Goal: Task Accomplishment & Management: Manage account settings

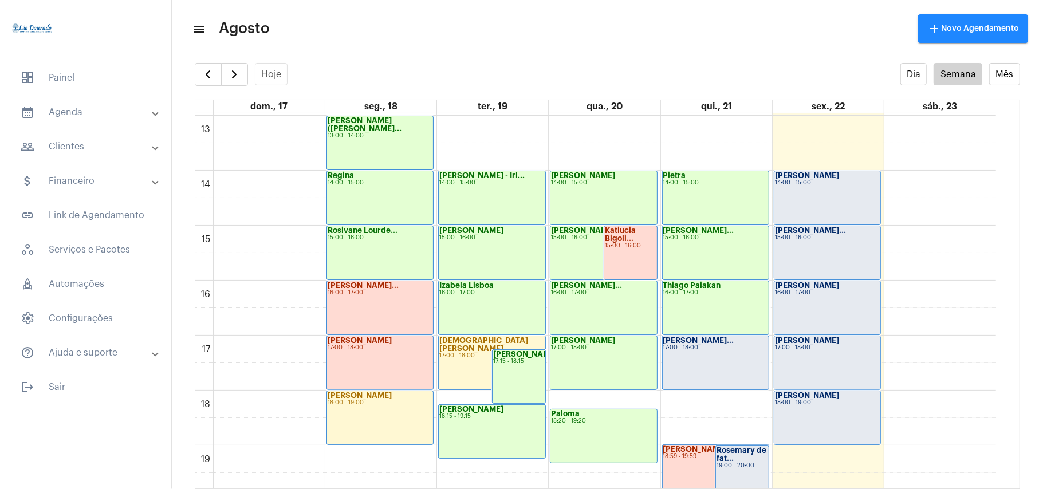
click at [654, 298] on div "[PERSON_NAME]... 16:00 - 17:00" at bounding box center [604, 307] width 106 height 53
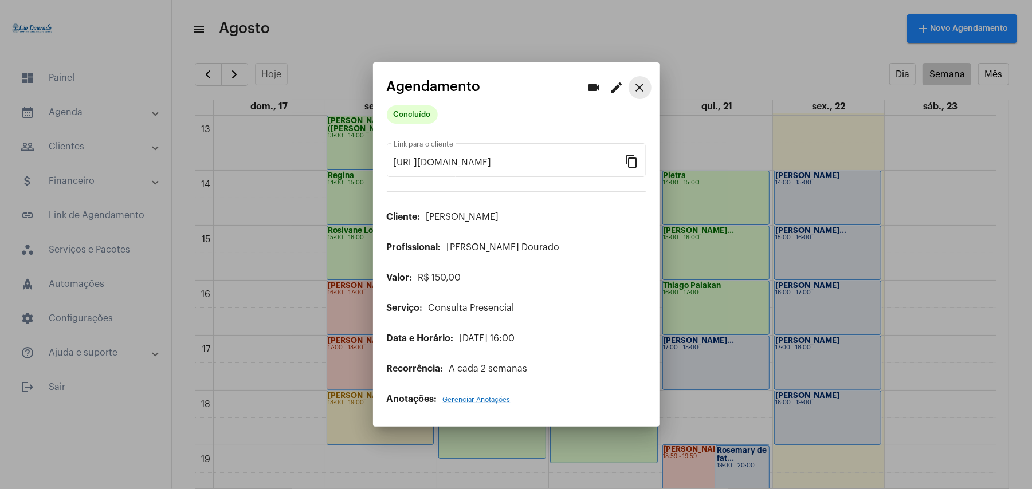
click at [639, 89] on mat-icon "close" at bounding box center [640, 88] width 14 height 14
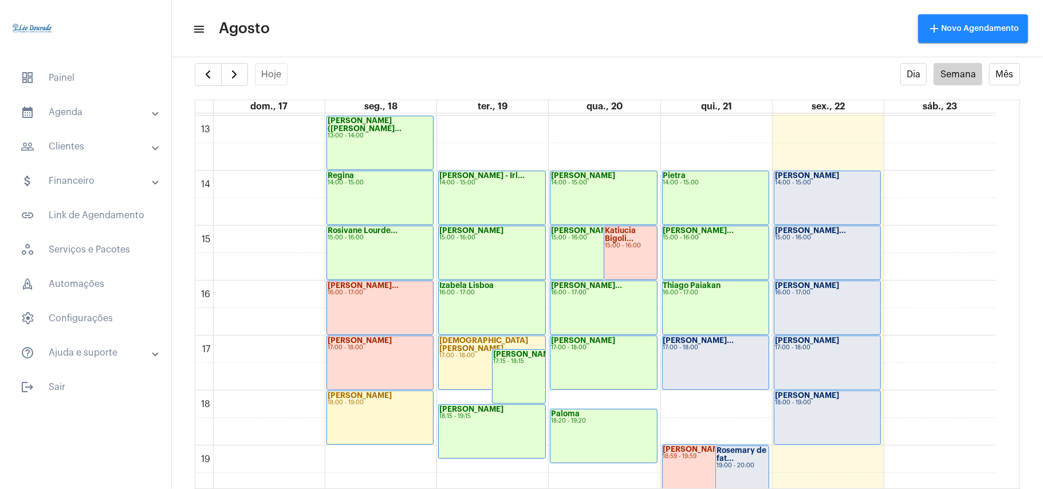
click at [74, 108] on mat-panel-title "calendar_month_outlined Agenda" at bounding box center [87, 112] width 132 height 14
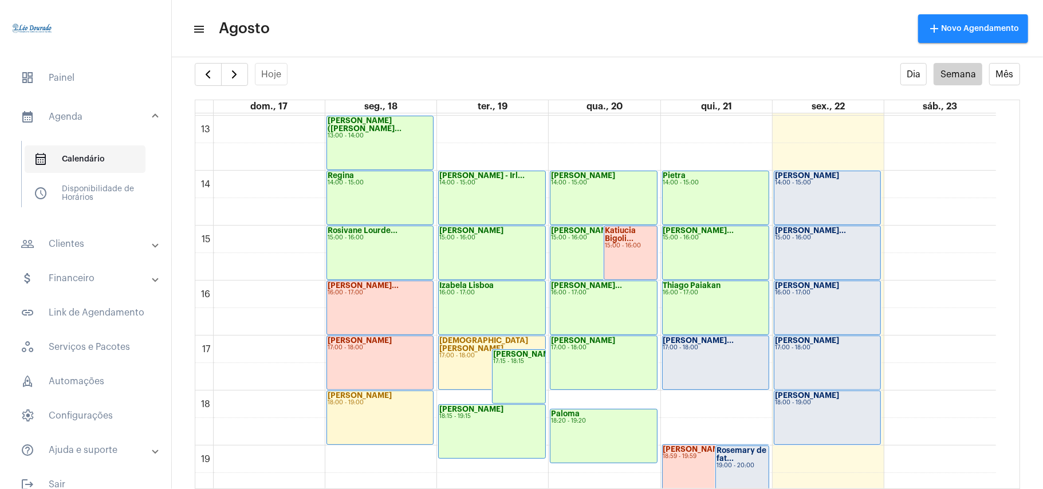
click at [85, 164] on span "calendar_month_outlined Calendário" at bounding box center [85, 160] width 121 height 28
click at [79, 244] on mat-panel-title "people_outline Clientes" at bounding box center [87, 244] width 132 height 14
click at [87, 196] on span "people_outline Meus Clientes" at bounding box center [85, 196] width 121 height 28
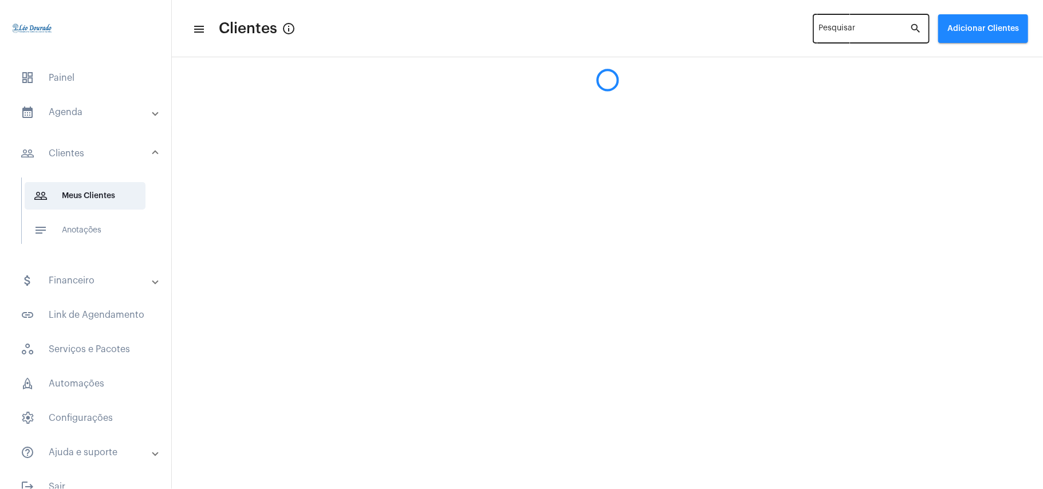
click at [843, 37] on div "Pesquisar" at bounding box center [864, 28] width 91 height 32
click at [848, 33] on input "Pesquisar" at bounding box center [864, 30] width 91 height 9
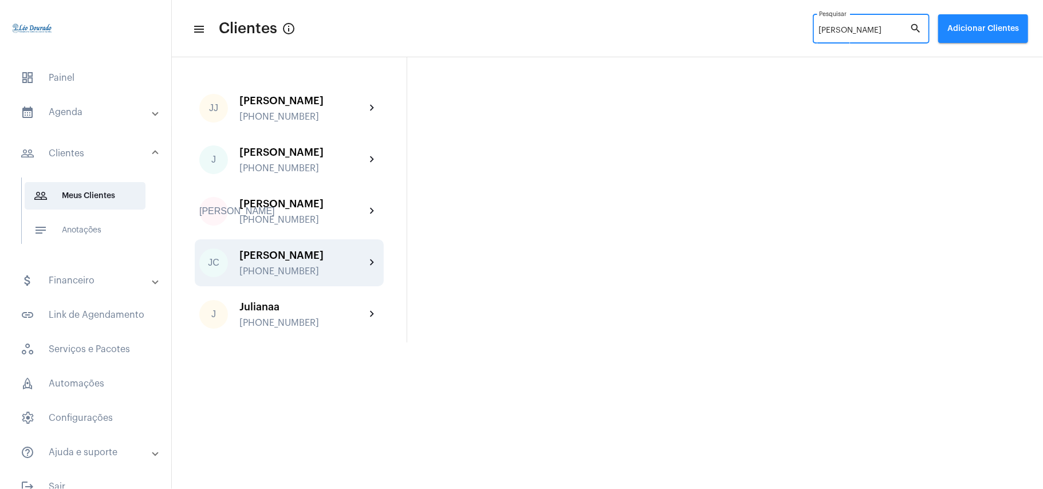
type input "[PERSON_NAME]"
click at [326, 260] on div "[PERSON_NAME]" at bounding box center [303, 255] width 126 height 11
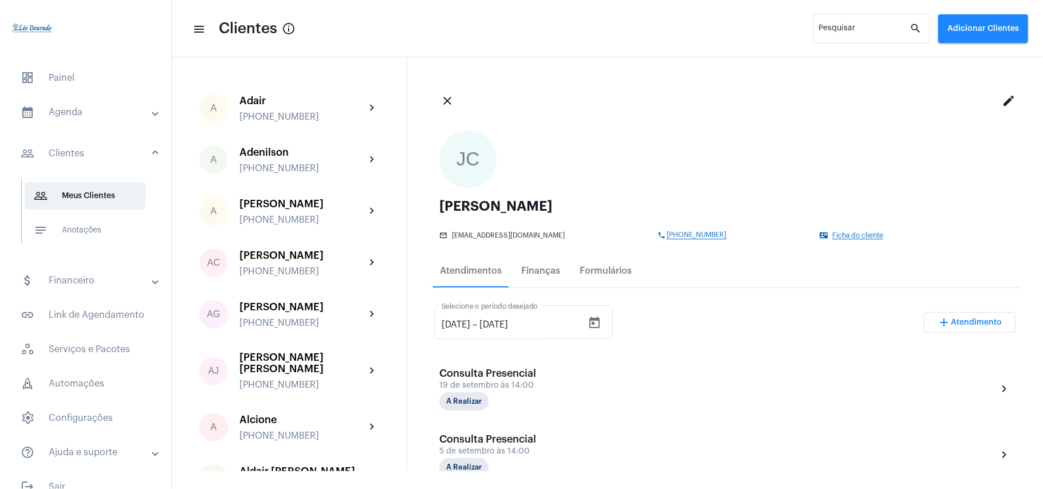
scroll to position [76, 0]
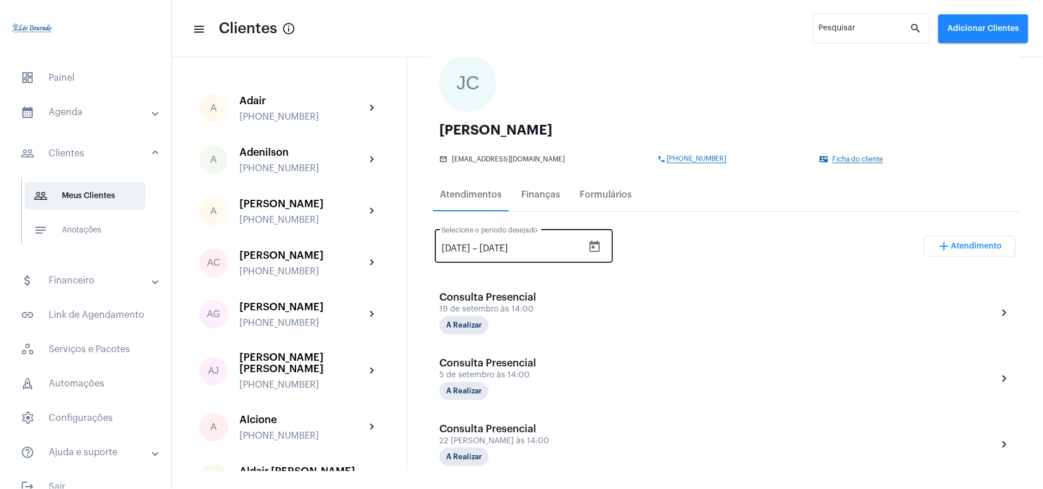
click at [600, 246] on icon "Open calendar" at bounding box center [595, 246] width 10 height 11
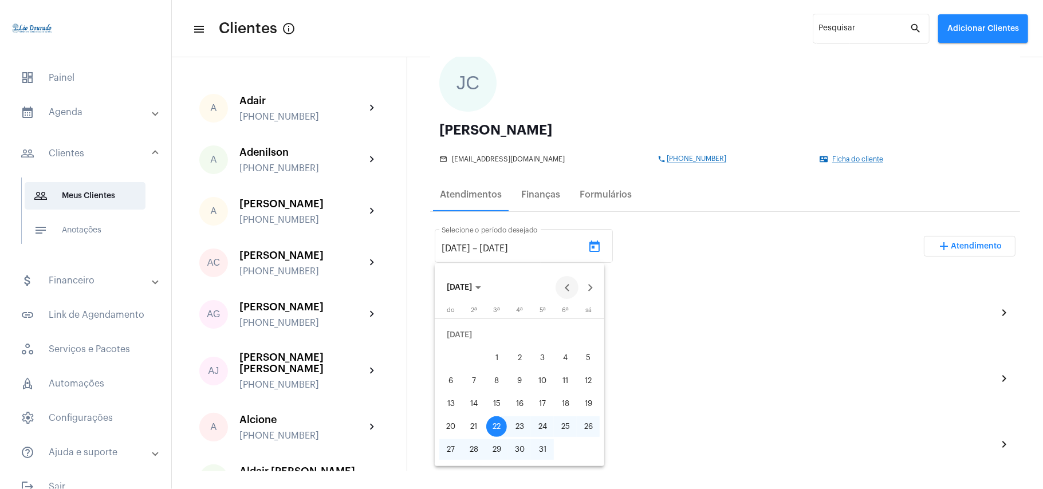
click at [568, 287] on button "Previous month" at bounding box center [567, 287] width 23 height 23
click at [559, 383] on div "13" at bounding box center [565, 381] width 21 height 21
type input "[DATE]"
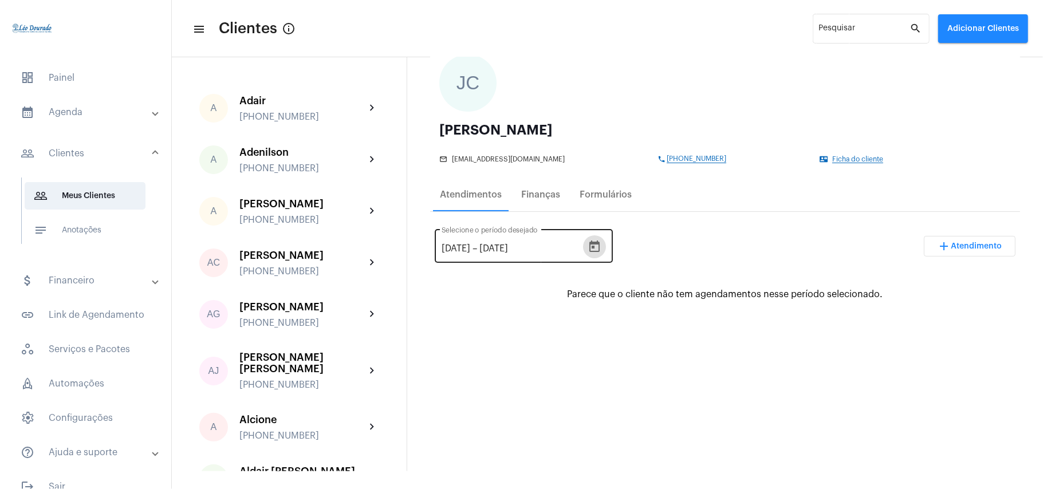
click at [602, 250] on icon "Open calendar" at bounding box center [595, 247] width 14 height 14
click at [602, 248] on icon "Open calendar" at bounding box center [595, 247] width 14 height 14
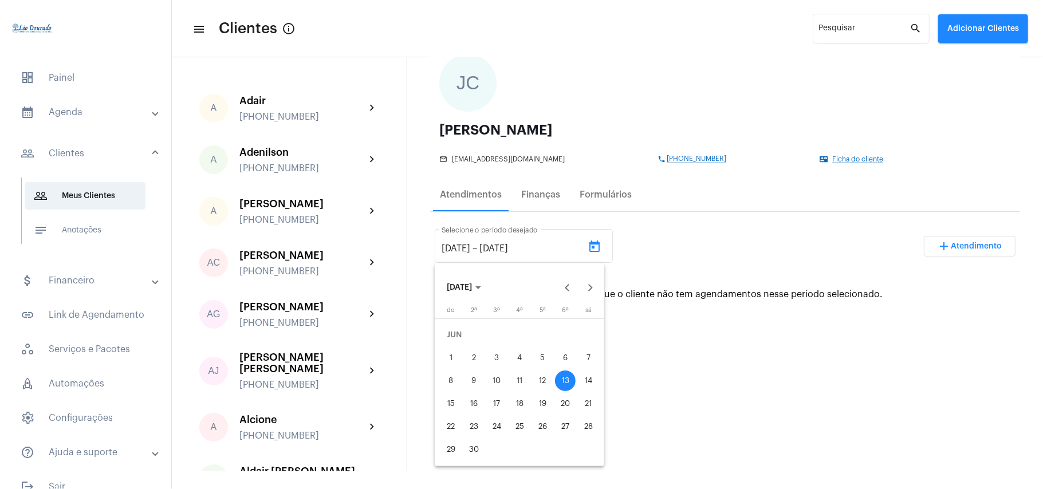
click at [546, 387] on div "12" at bounding box center [542, 381] width 21 height 21
type input "[DATE]"
click at [569, 379] on div "13" at bounding box center [565, 381] width 21 height 21
type input "[DATE]"
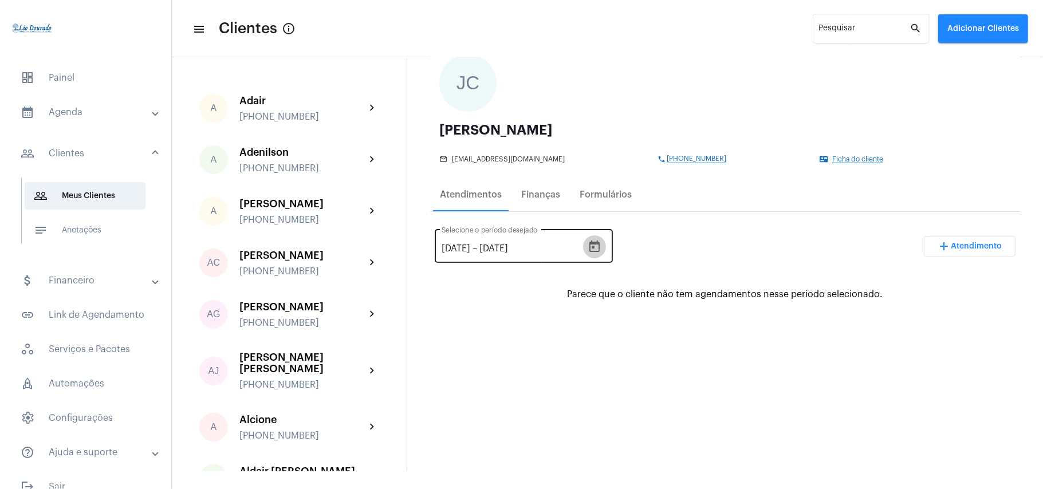
click at [600, 251] on icon "Open calendar" at bounding box center [595, 246] width 10 height 11
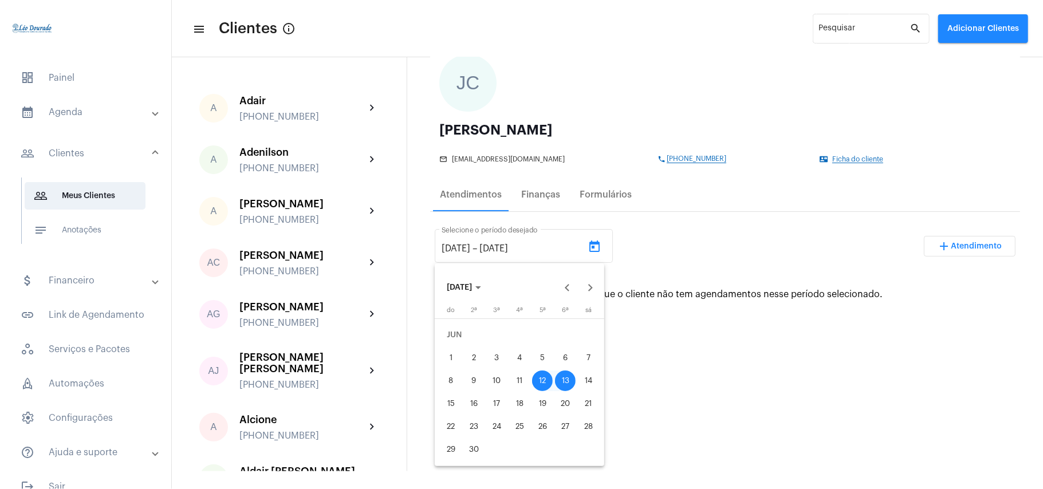
click at [547, 381] on div "12" at bounding box center [542, 381] width 21 height 21
click at [592, 282] on button "Next month" at bounding box center [590, 287] width 23 height 23
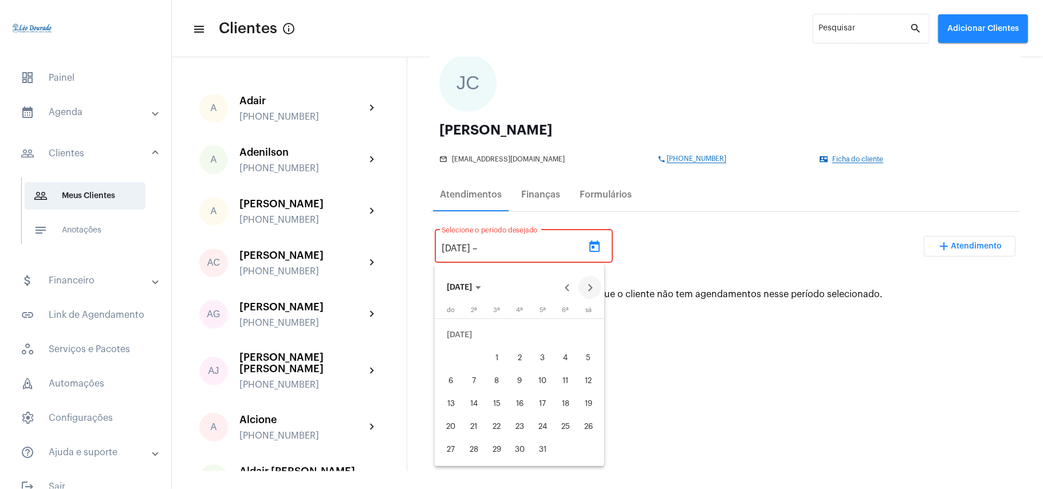
click at [592, 282] on button "Next month" at bounding box center [590, 287] width 23 height 23
click at [588, 405] on div "23" at bounding box center [588, 404] width 21 height 21
type input "[DATE]"
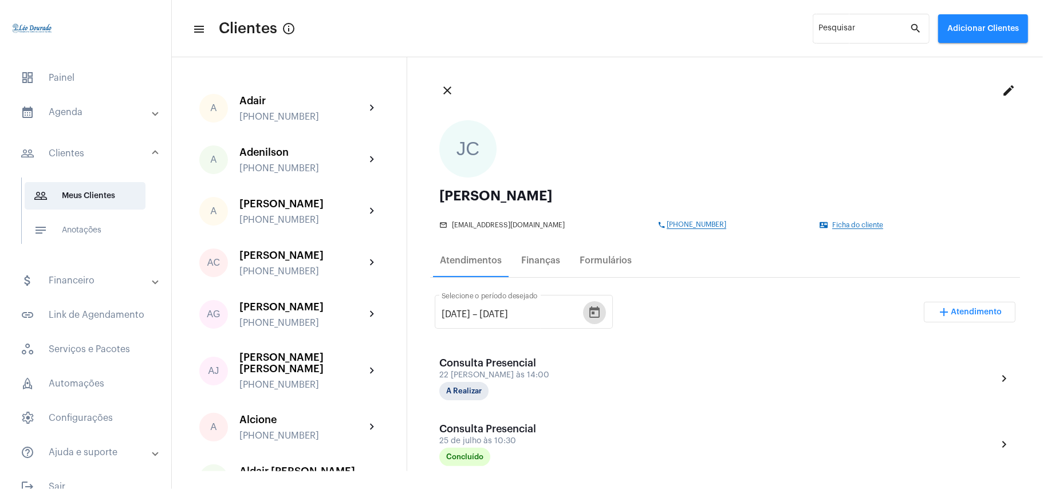
scroll to position [1, 0]
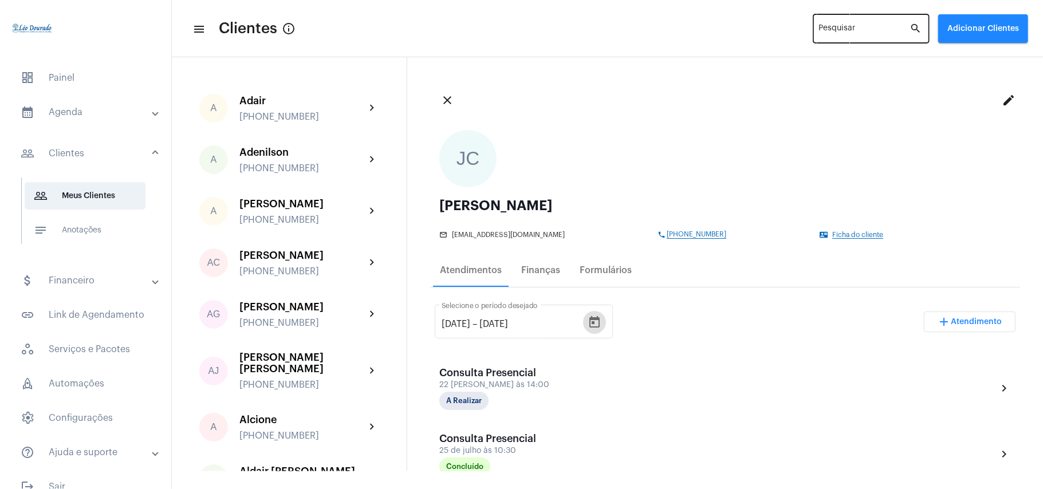
click at [848, 33] on input "Pesquisar" at bounding box center [864, 30] width 91 height 9
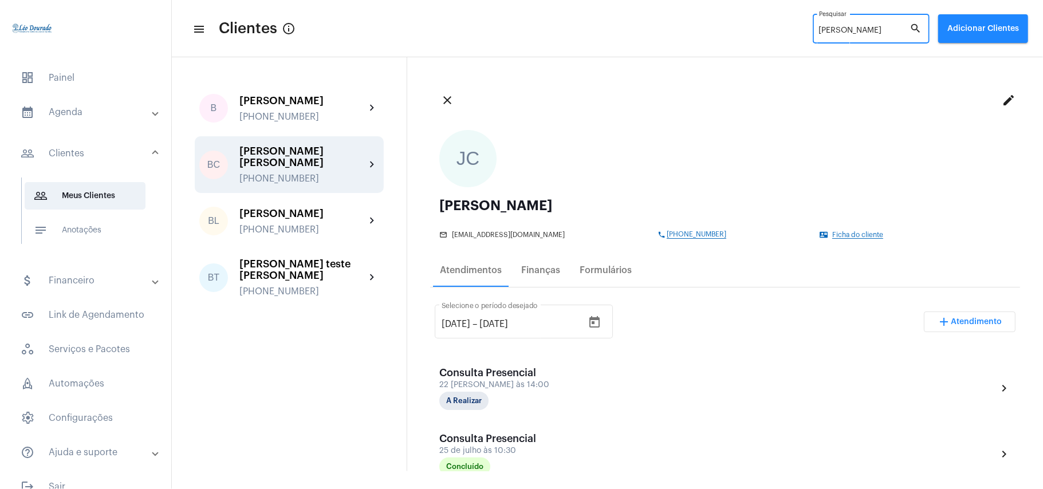
type input "[PERSON_NAME]"
click at [260, 174] on div "[PHONE_NUMBER]" at bounding box center [303, 179] width 126 height 10
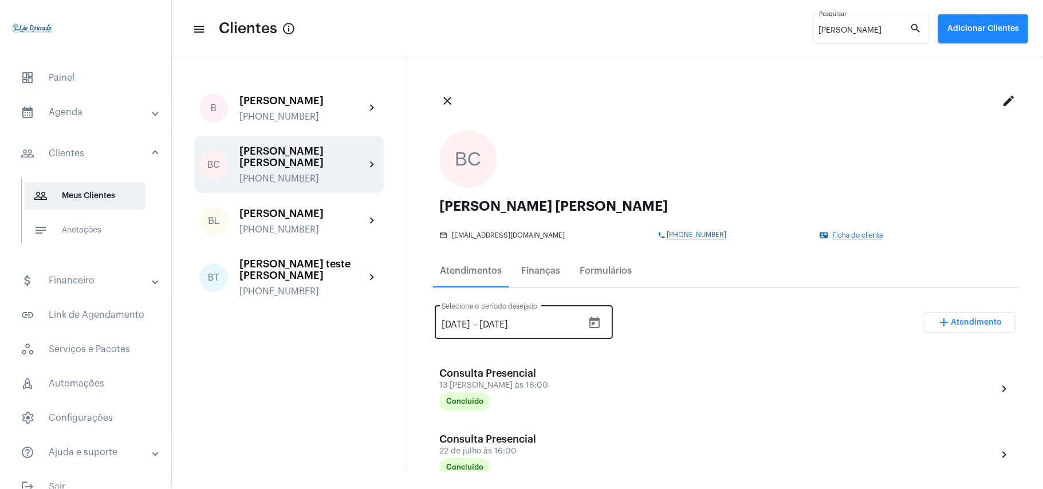
click at [602, 329] on icon "Open calendar" at bounding box center [595, 323] width 14 height 14
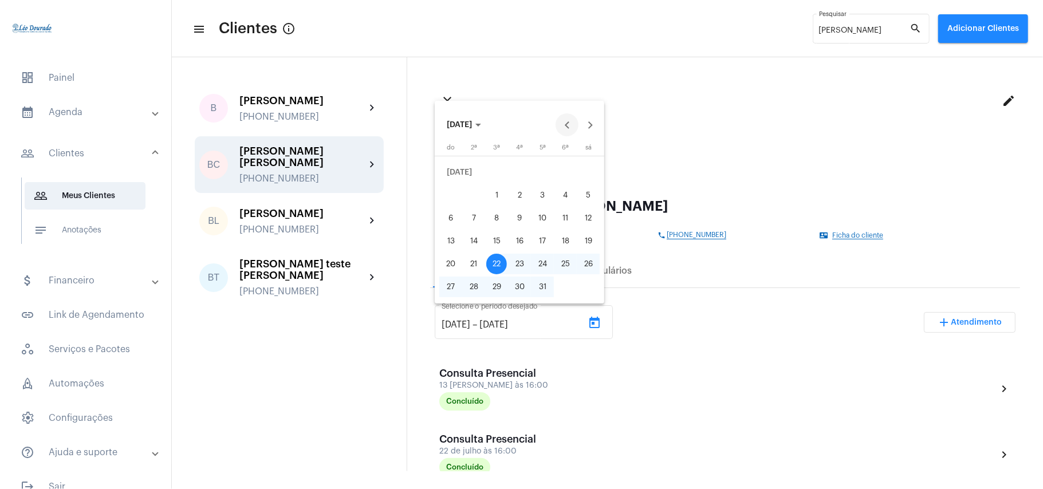
click at [567, 125] on button "Previous month" at bounding box center [567, 124] width 23 height 23
click at [591, 130] on button "Next month" at bounding box center [590, 124] width 23 height 23
click at [547, 266] on div "29" at bounding box center [542, 264] width 21 height 21
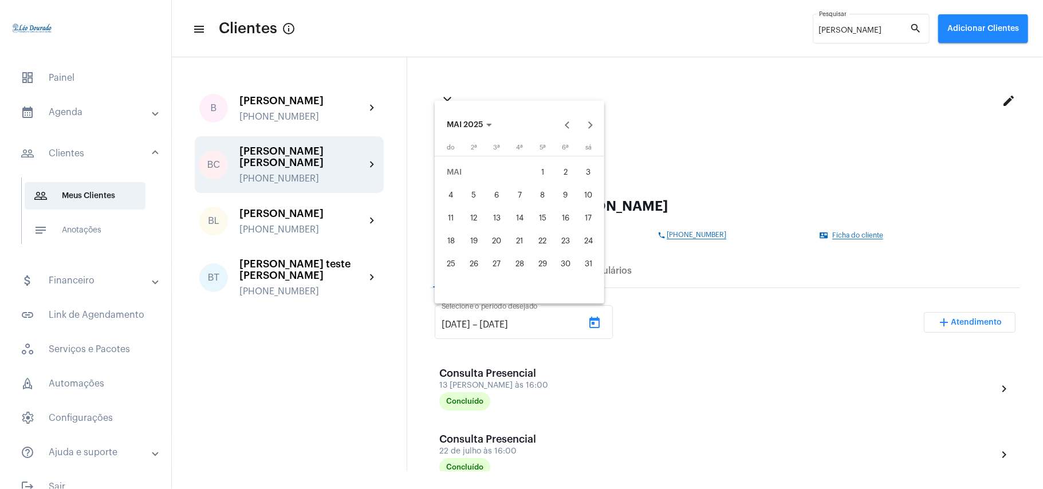
type input "[DATE]"
click at [587, 128] on button "Next month" at bounding box center [590, 124] width 23 height 23
click at [592, 239] on div "23" at bounding box center [588, 241] width 21 height 21
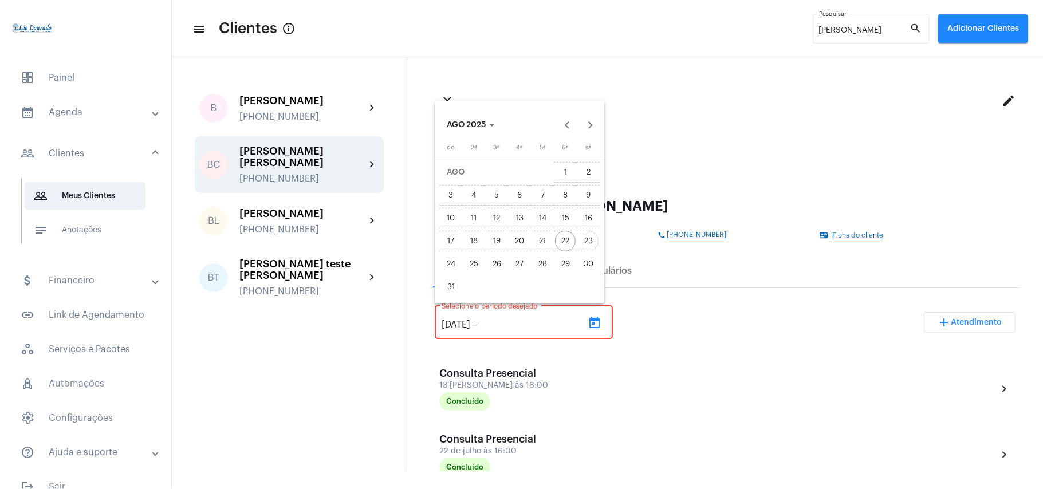
type input "[DATE]"
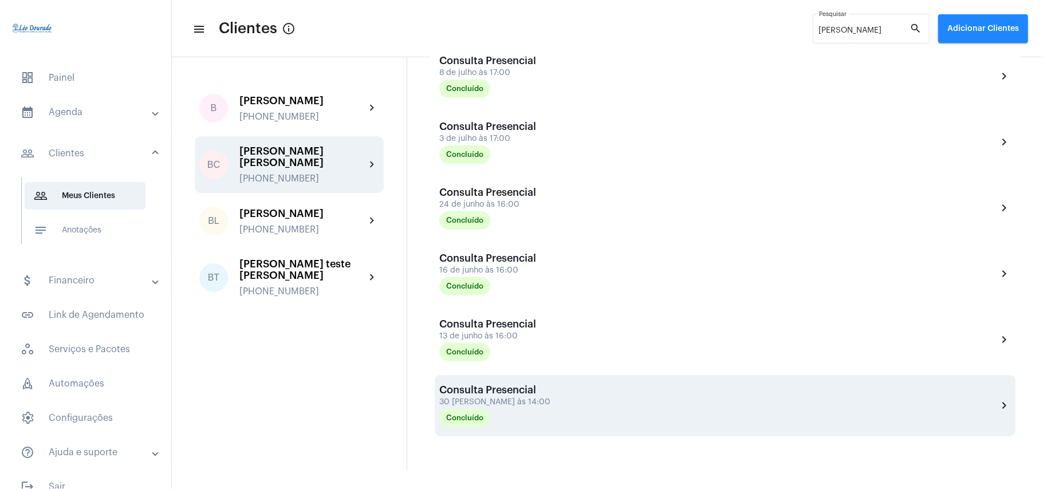
scroll to position [458, 0]
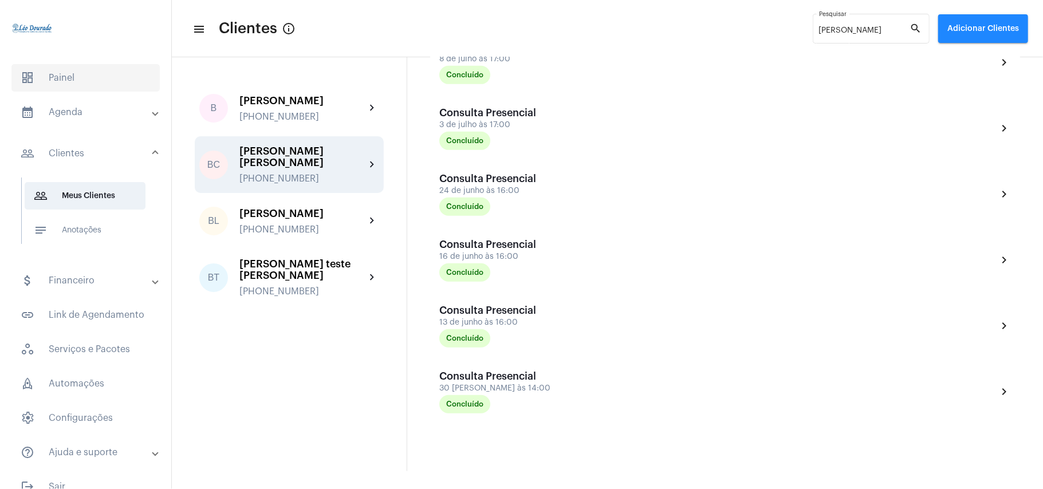
click at [67, 76] on span "dashboard Painel" at bounding box center [85, 78] width 148 height 28
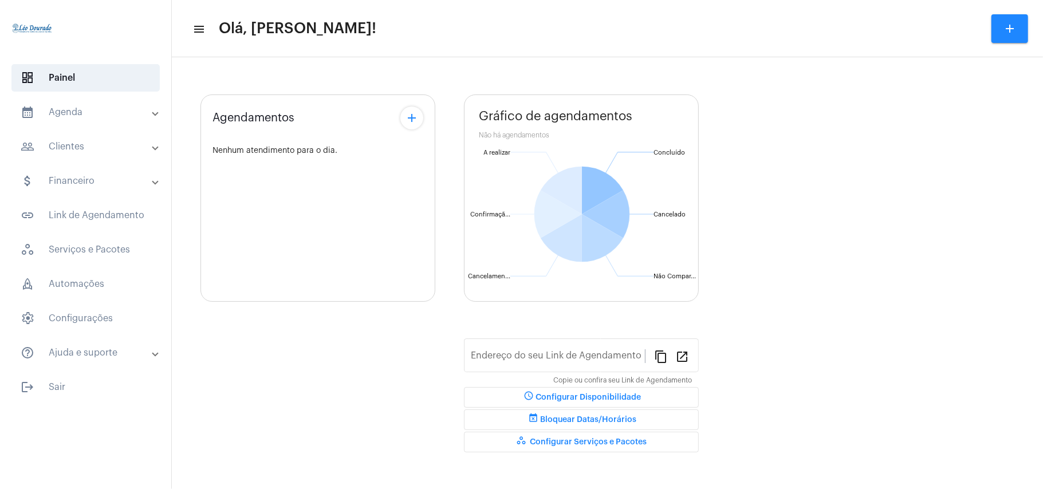
type input "[URL][DOMAIN_NAME][PERSON_NAME]"
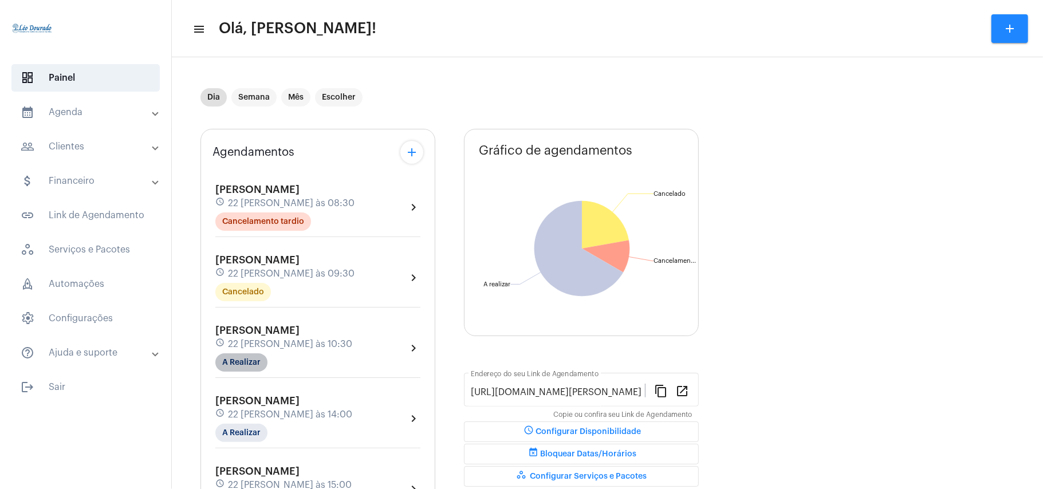
click at [253, 360] on mat-chip "A Realizar" at bounding box center [241, 363] width 52 height 18
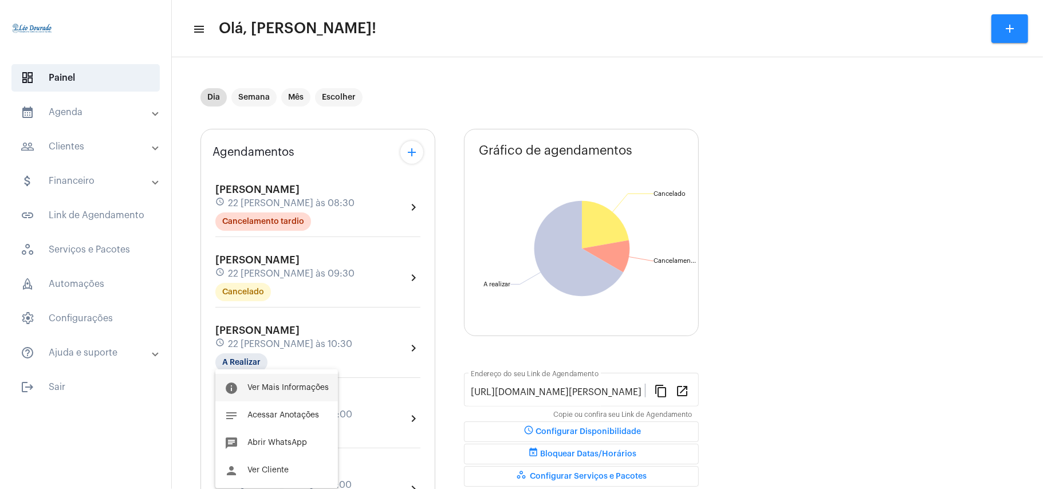
click at [261, 394] on button "info Ver Mais Informações" at bounding box center [276, 388] width 123 height 28
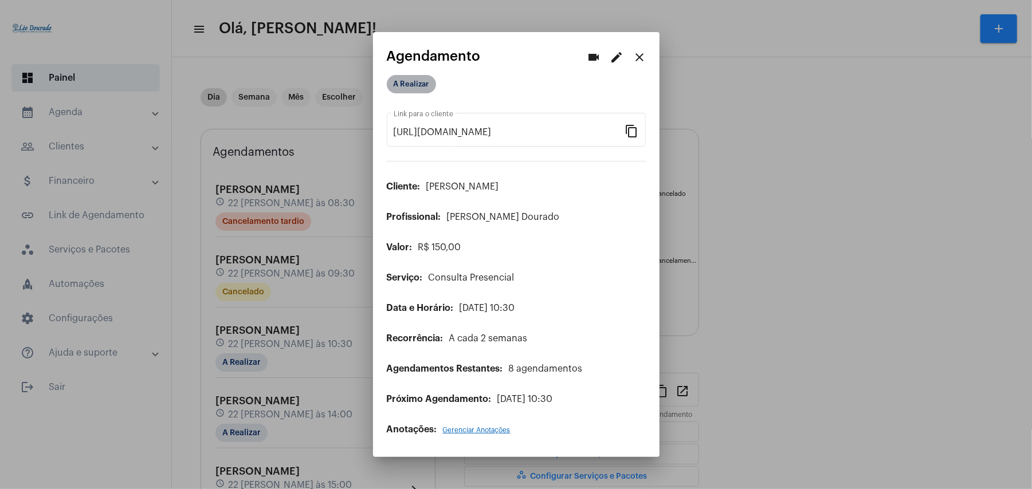
click at [415, 92] on mat-chip "A Realizar" at bounding box center [411, 84] width 49 height 18
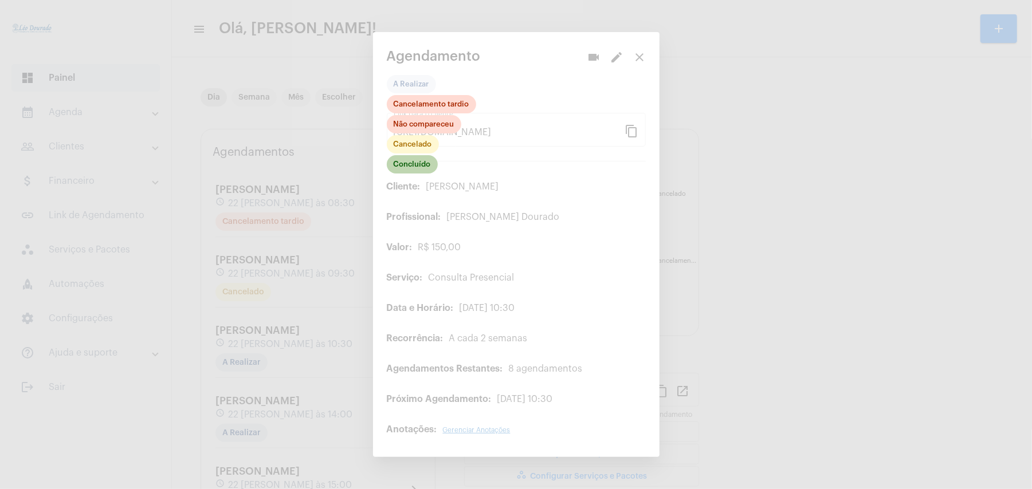
click at [419, 170] on mat-chip "Concluído" at bounding box center [412, 164] width 51 height 18
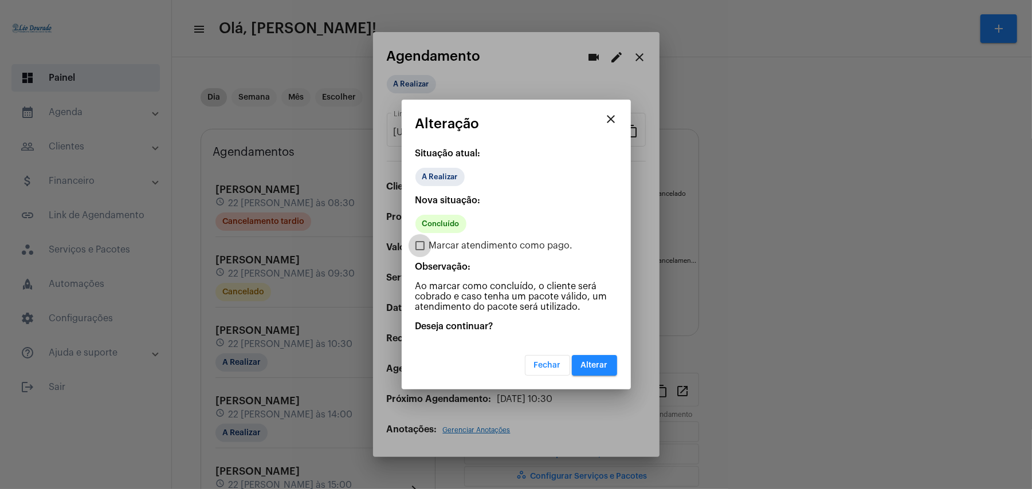
click at [419, 249] on span at bounding box center [419, 245] width 9 height 9
click at [419, 250] on input "Marcar atendimento como pago." at bounding box center [419, 250] width 1 height 1
checkbox input "true"
click at [588, 365] on span "Alterar" at bounding box center [594, 366] width 27 height 8
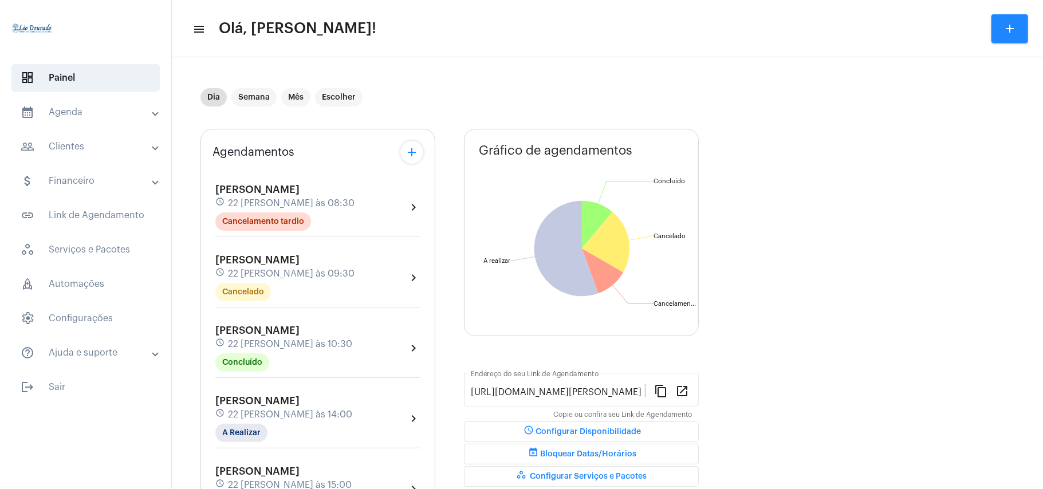
click at [88, 143] on mat-panel-title "people_outline Clientes" at bounding box center [87, 147] width 132 height 14
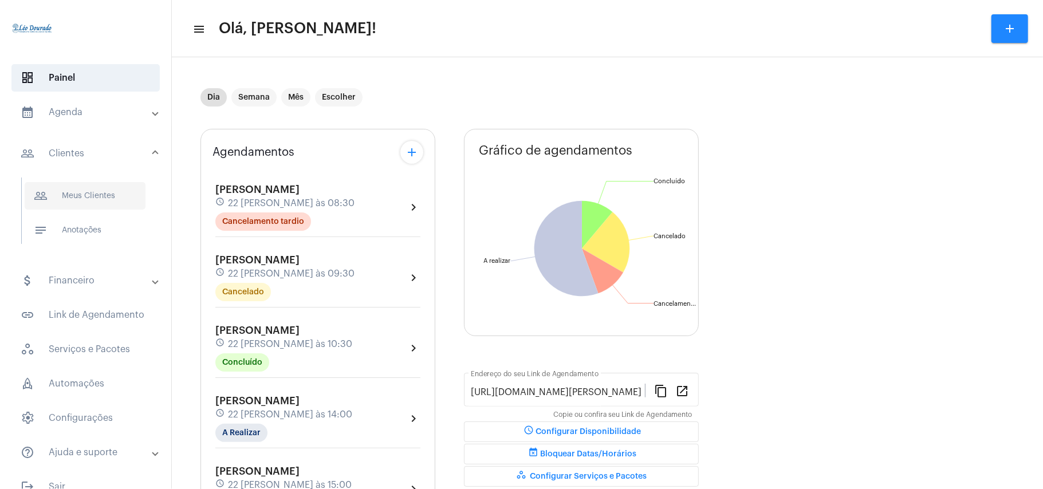
click at [108, 189] on span "people_outline Meus Clientes" at bounding box center [85, 196] width 121 height 28
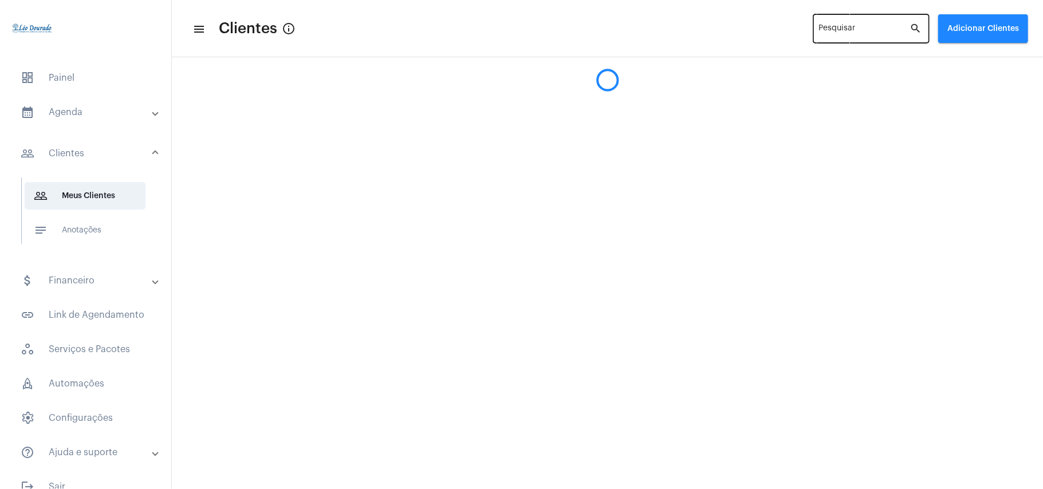
click at [849, 22] on div "Pesquisar" at bounding box center [864, 28] width 91 height 32
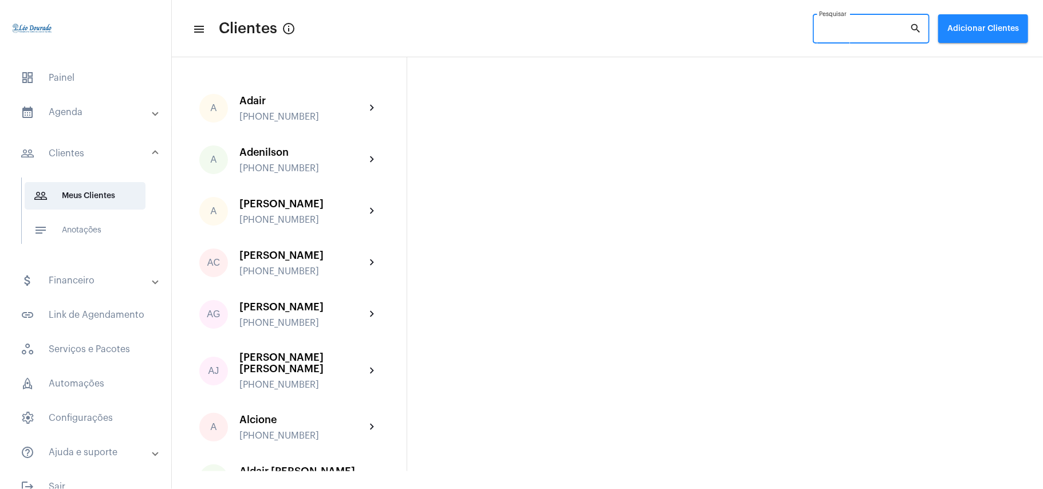
type input "d"
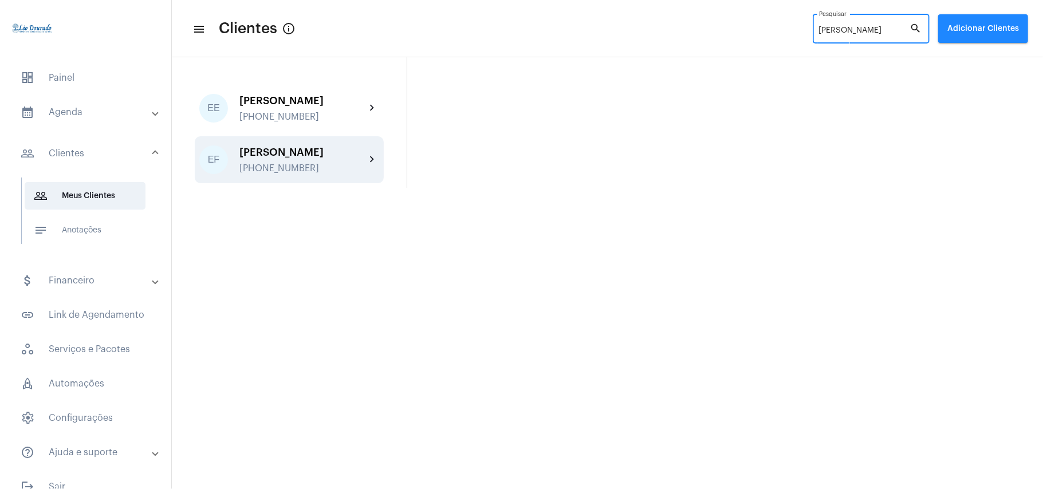
type input "[PERSON_NAME]"
click at [303, 174] on div "[PHONE_NUMBER]" at bounding box center [303, 168] width 126 height 10
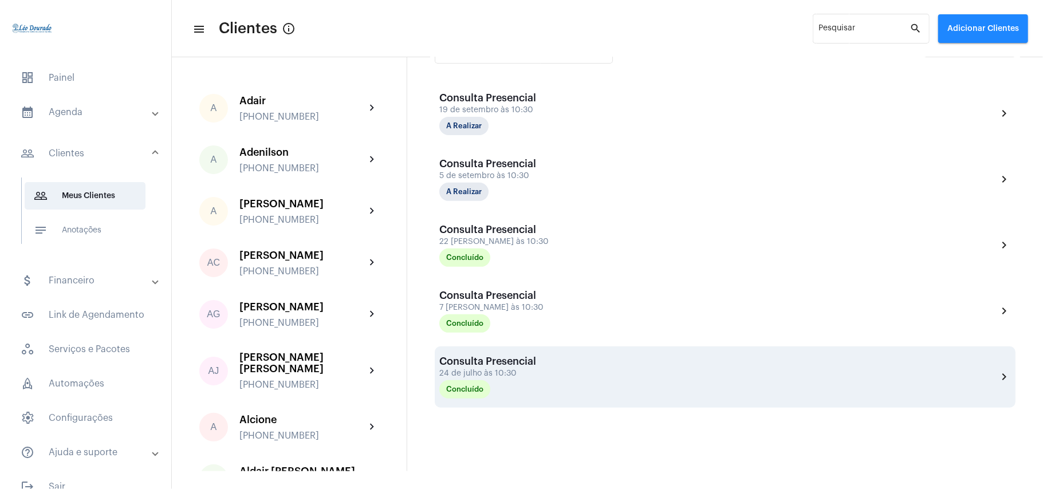
scroll to position [305, 0]
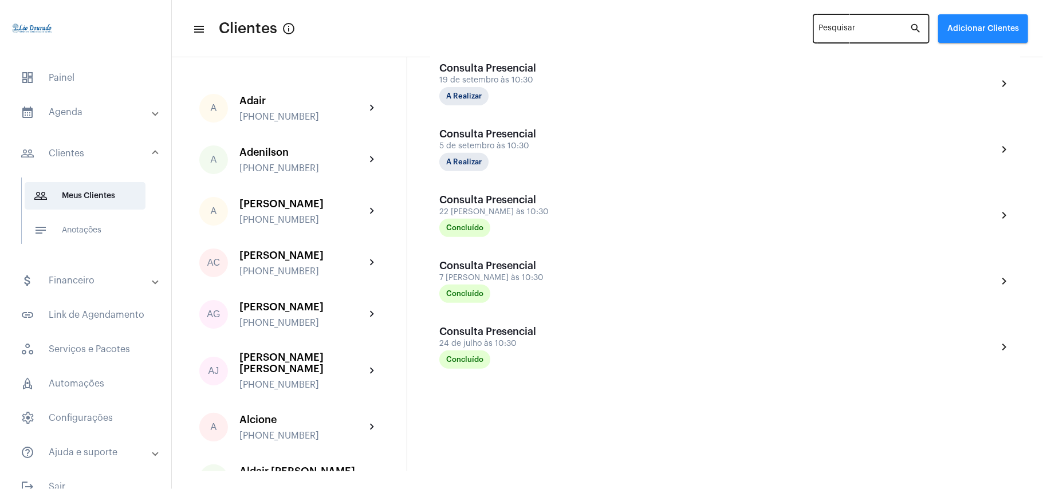
click at [841, 24] on div "Pesquisar" at bounding box center [864, 28] width 91 height 32
type input "[PERSON_NAME]"
click at [758, 23] on mat-toolbar-row "menu Clientes info_outlined [PERSON_NAME] Pesquisar search Adicionar Clientes" at bounding box center [608, 28] width 872 height 37
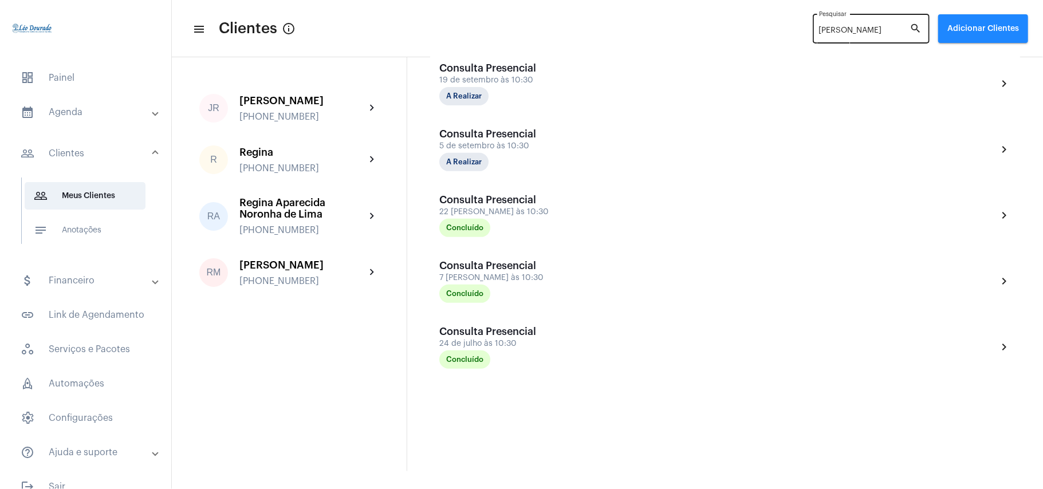
click at [860, 24] on div "[PERSON_NAME] Pesquisar" at bounding box center [864, 28] width 91 height 32
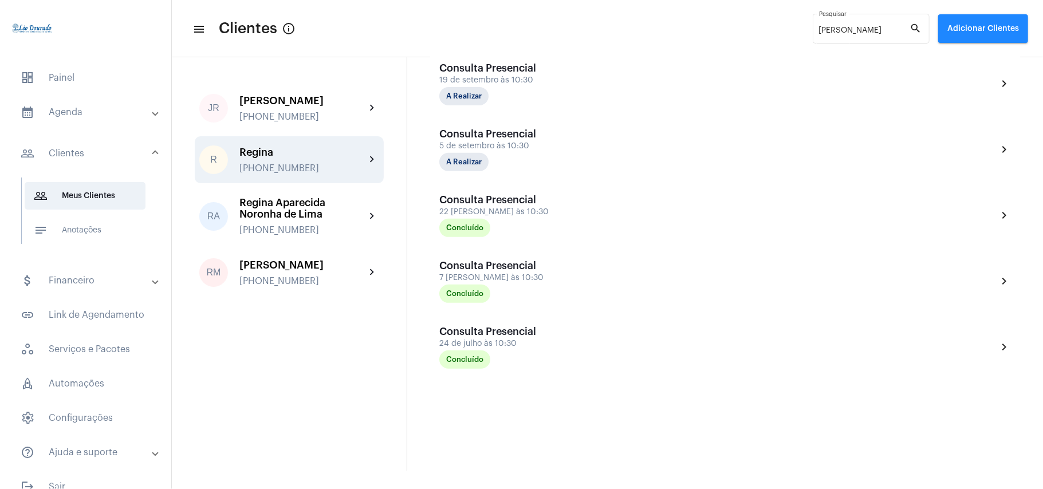
click at [301, 163] on div "[PHONE_NUMBER]" at bounding box center [303, 168] width 126 height 10
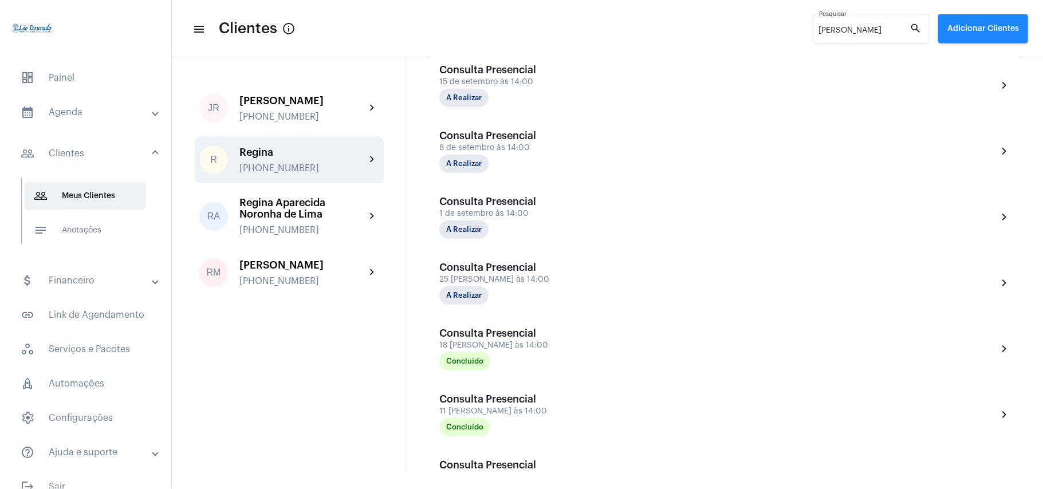
scroll to position [305, 0]
click at [72, 115] on mat-panel-title "calendar_month_outlined Agenda" at bounding box center [87, 112] width 132 height 14
click at [96, 116] on mat-panel-title "calendar_month_outlined Agenda" at bounding box center [87, 112] width 132 height 14
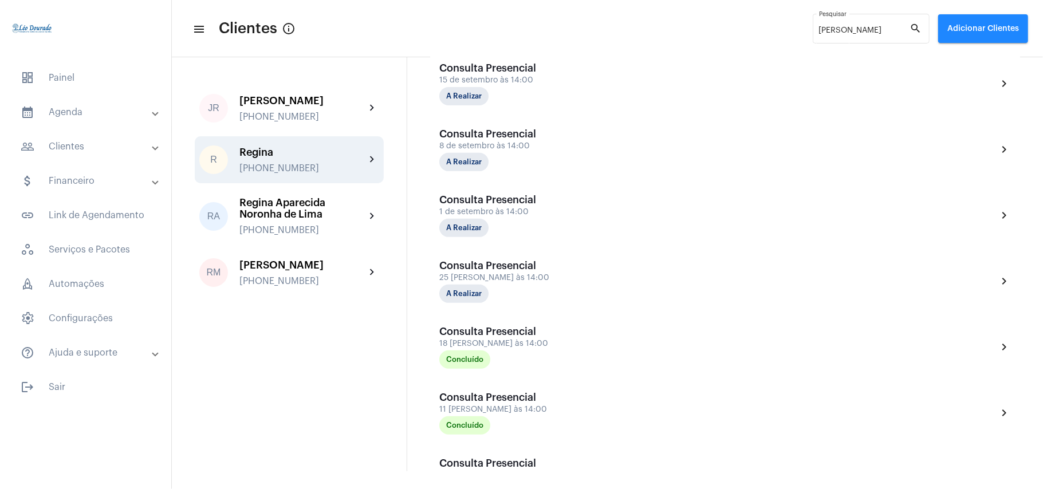
click at [96, 116] on mat-panel-title "calendar_month_outlined Agenda" at bounding box center [87, 112] width 132 height 14
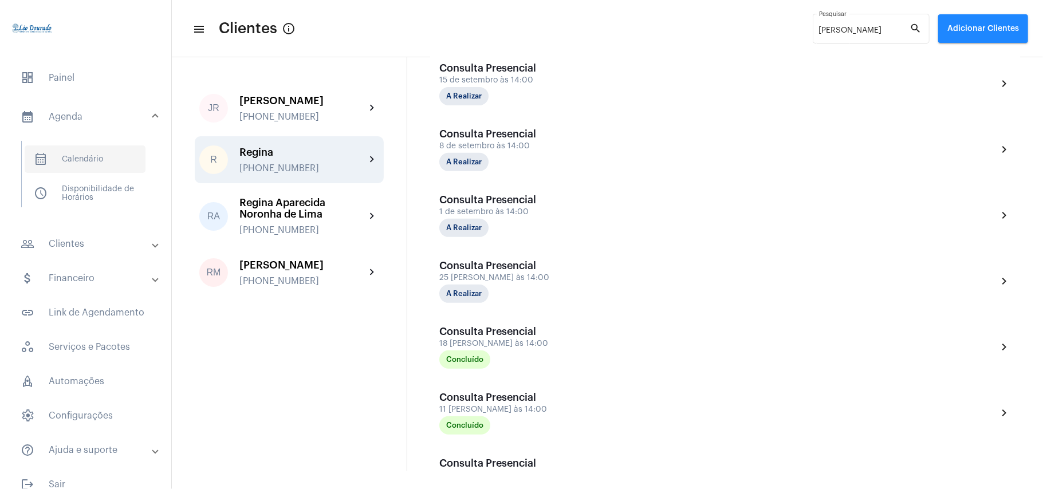
click at [78, 161] on span "calendar_month_outlined Calendário" at bounding box center [85, 160] width 121 height 28
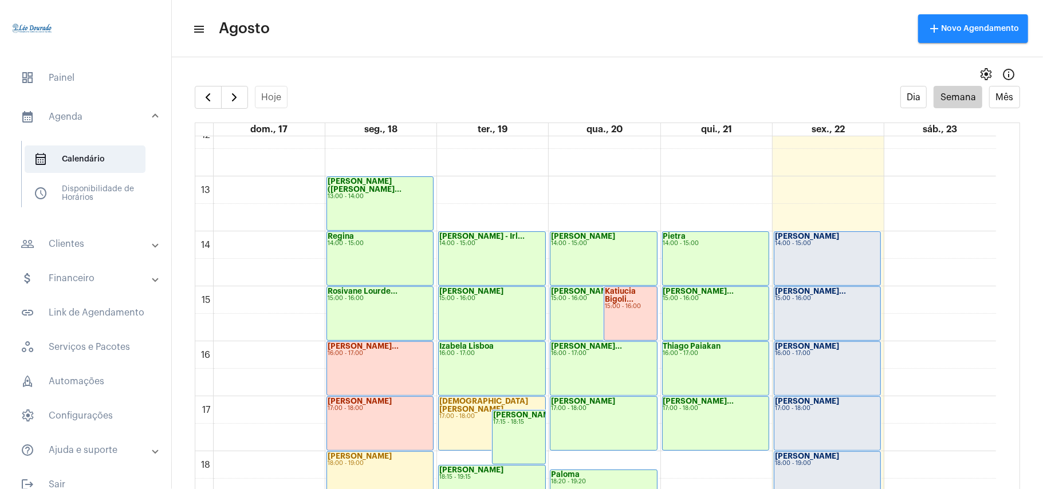
scroll to position [713, 0]
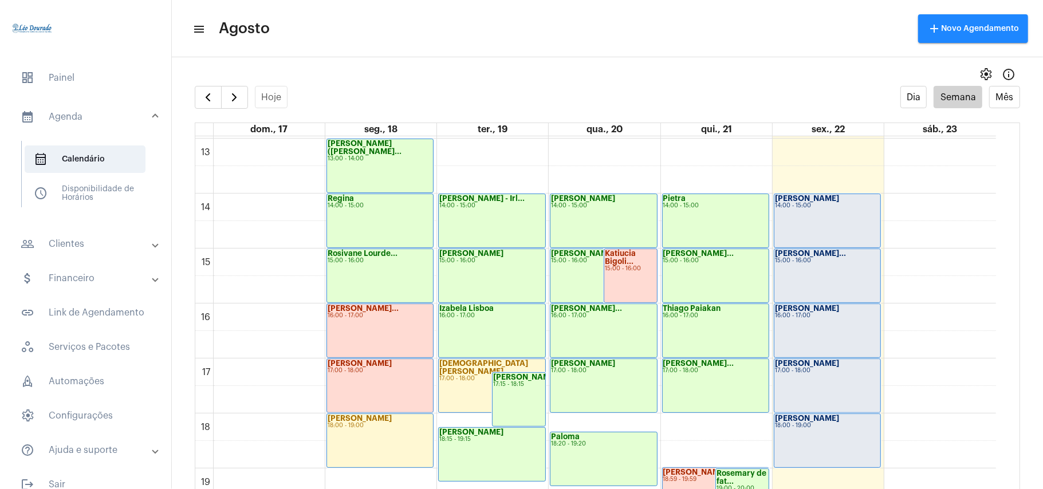
click at [91, 244] on mat-panel-title "people_outline Clientes" at bounding box center [87, 244] width 132 height 14
click at [97, 193] on span "people_outline Meus Clientes" at bounding box center [85, 196] width 121 height 28
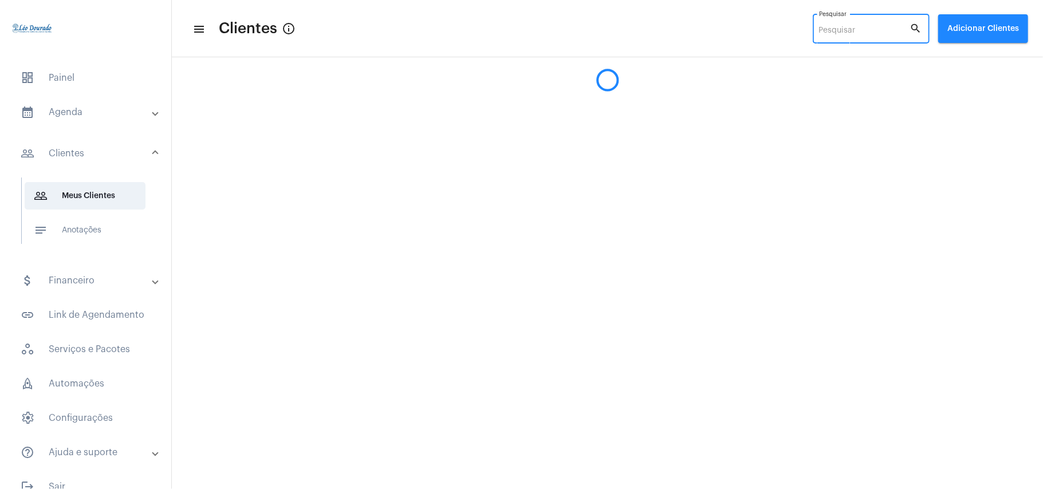
click at [853, 30] on input "Pesquisar" at bounding box center [864, 30] width 91 height 9
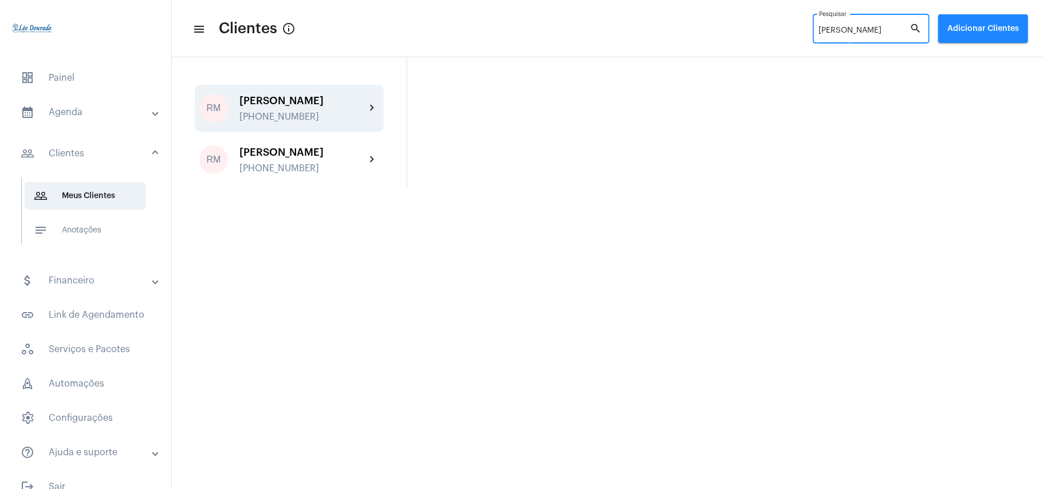
type input "[PERSON_NAME]"
click at [297, 107] on div "[PERSON_NAME]" at bounding box center [303, 100] width 126 height 11
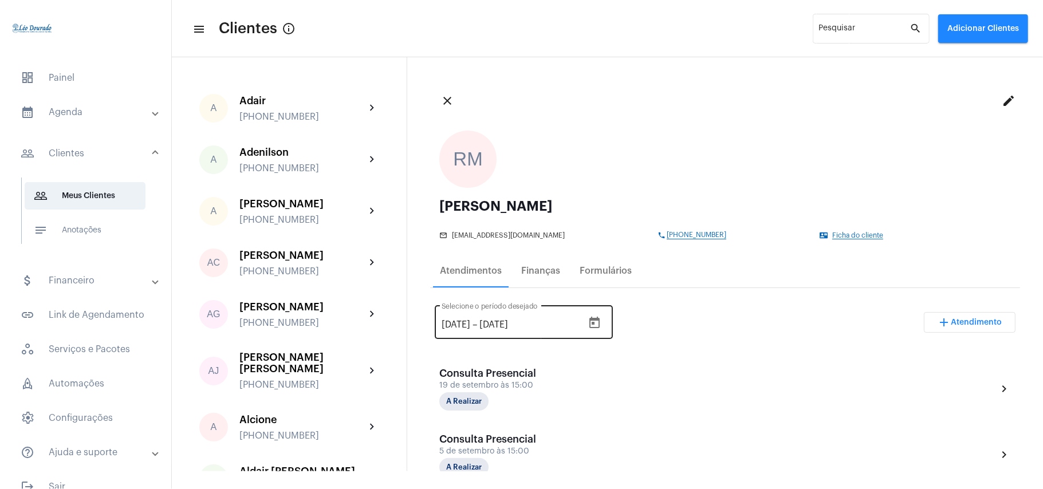
click at [602, 323] on icon "Open calendar" at bounding box center [595, 323] width 14 height 14
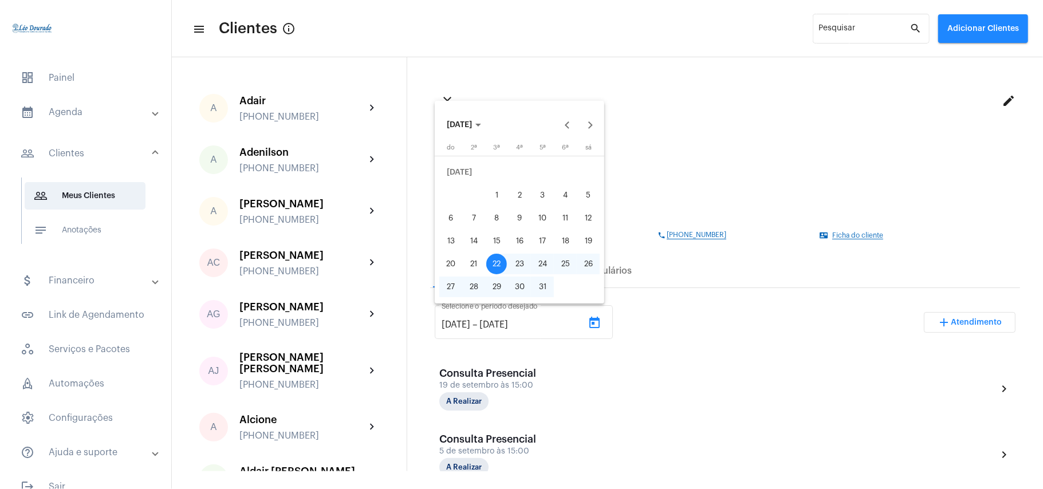
click at [498, 193] on div "1" at bounding box center [496, 195] width 21 height 21
type input "[DATE]"
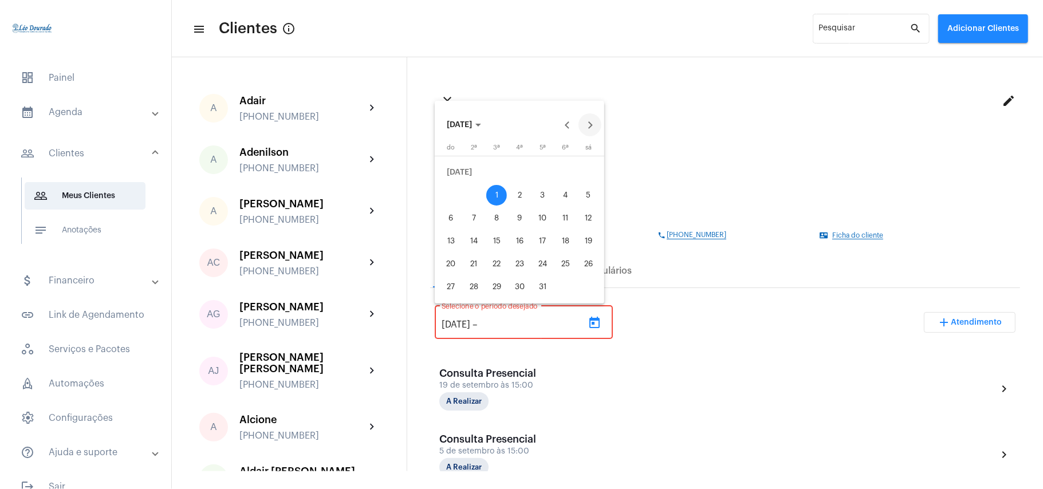
click at [592, 121] on button "Next month" at bounding box center [590, 124] width 23 height 23
click at [568, 242] on div "22" at bounding box center [565, 241] width 21 height 21
type input "[DATE]"
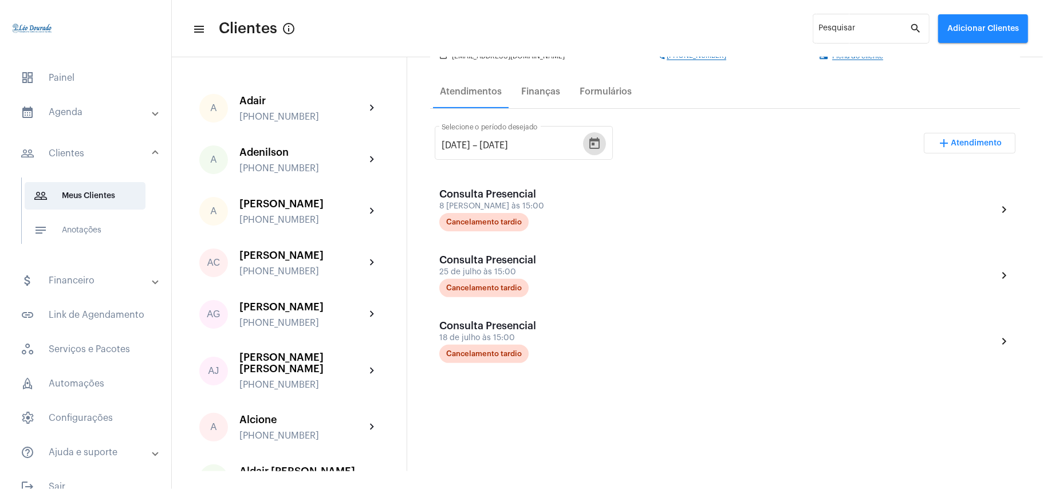
scroll to position [152, 0]
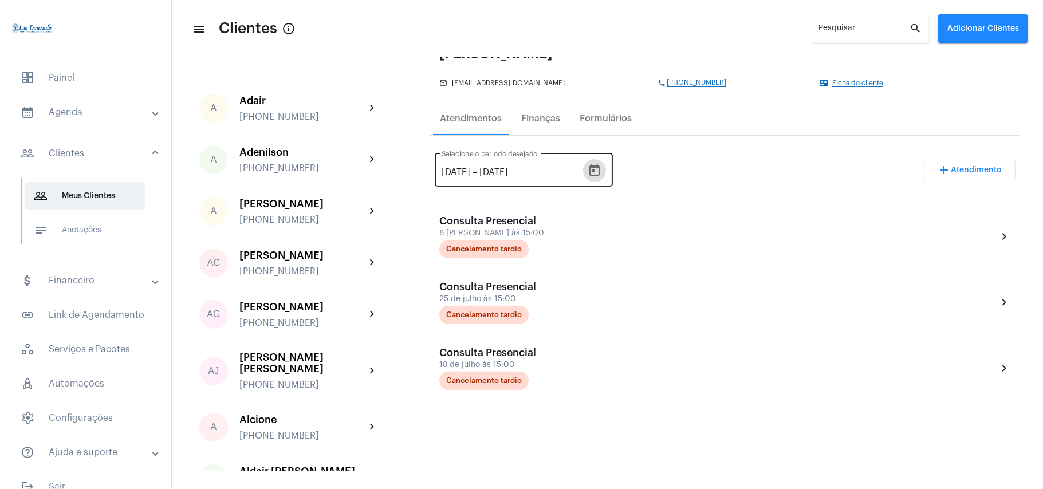
click at [602, 173] on icon "Open calendar" at bounding box center [595, 171] width 14 height 14
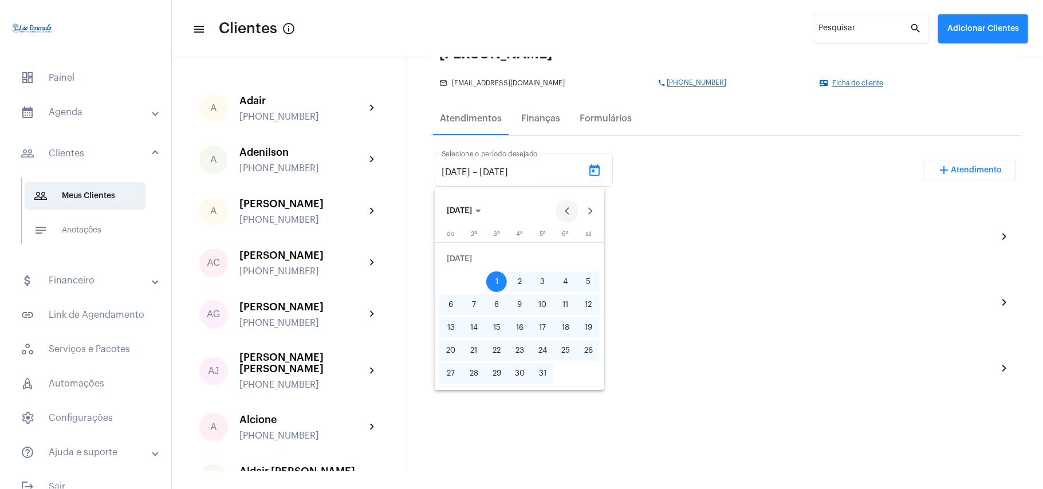
click at [567, 211] on button "Previous month" at bounding box center [567, 211] width 23 height 23
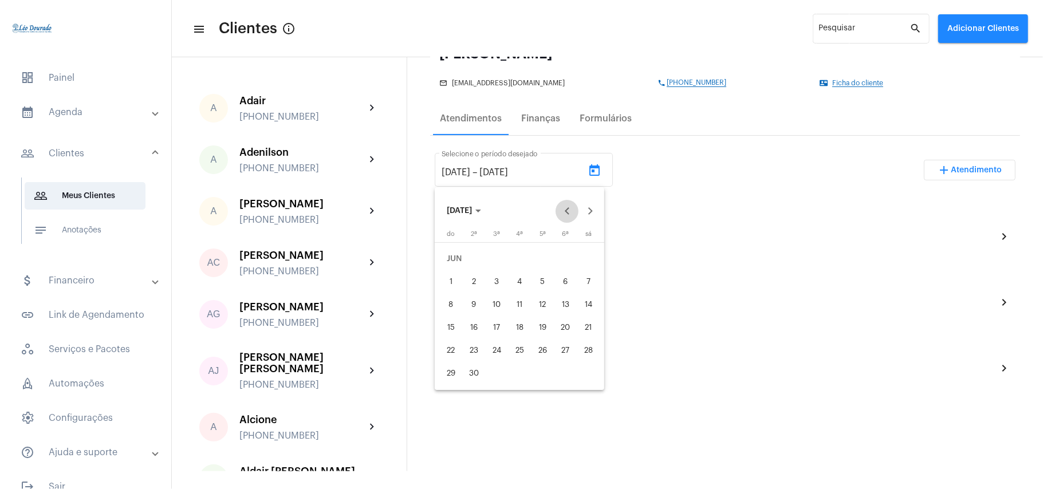
click at [567, 211] on button "Previous month" at bounding box center [567, 211] width 23 height 23
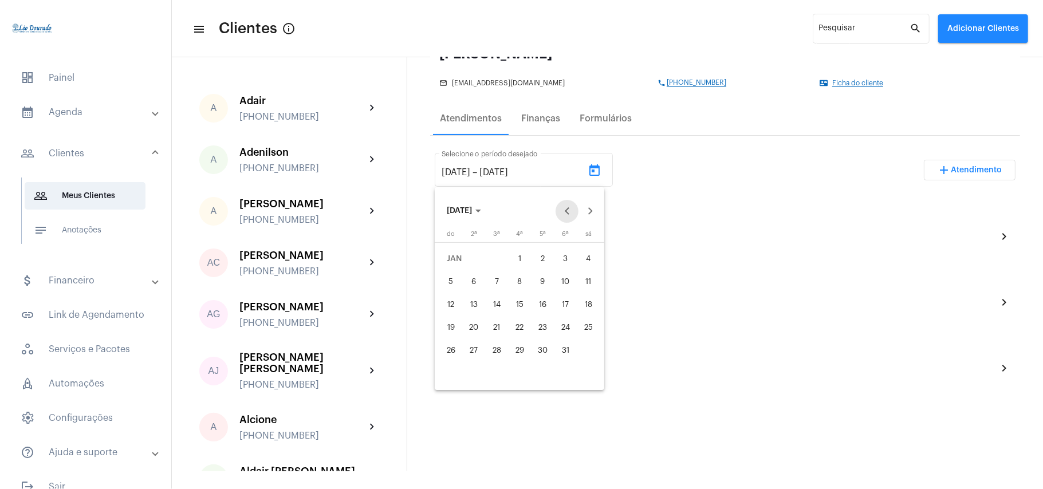
click at [567, 211] on button "Previous month" at bounding box center [567, 211] width 23 height 23
click at [452, 282] on div "1" at bounding box center [451, 282] width 21 height 21
type input "[DATE]"
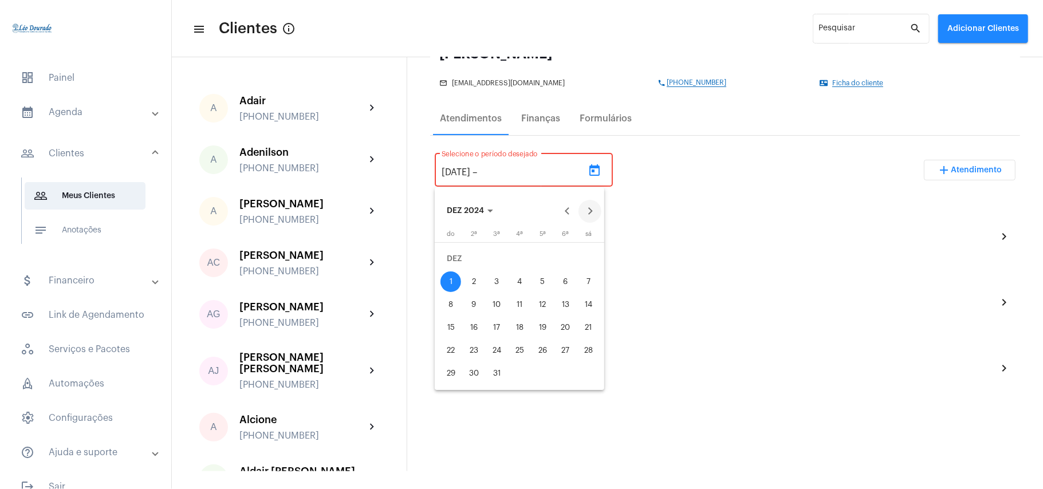
click at [594, 206] on button "Next month" at bounding box center [590, 211] width 23 height 23
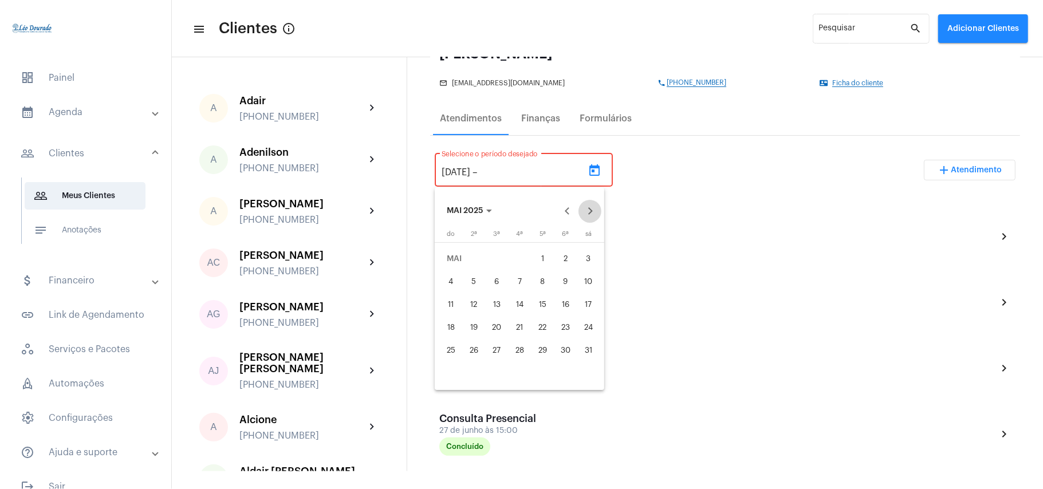
click at [594, 206] on button "Next month" at bounding box center [590, 211] width 23 height 23
click at [564, 205] on button "Previous month" at bounding box center [567, 211] width 23 height 23
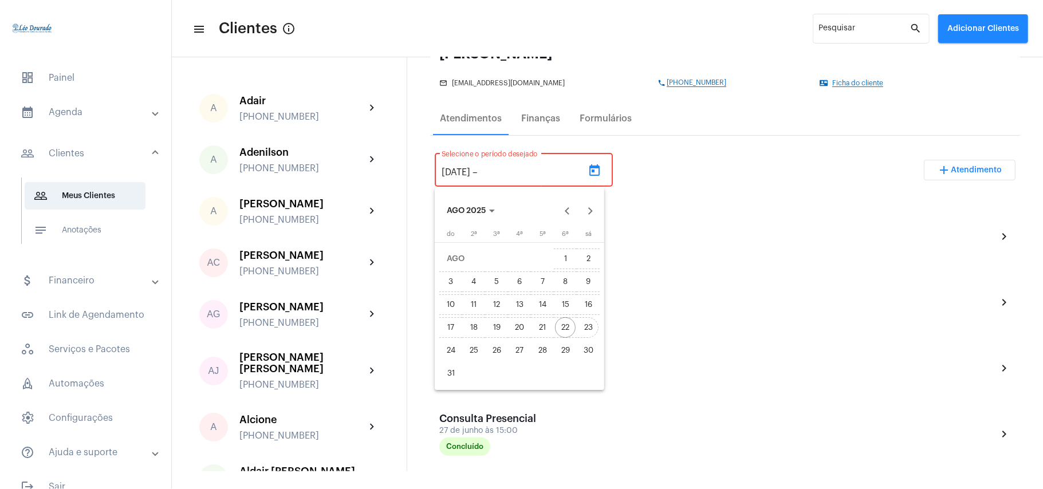
click at [590, 335] on div "23" at bounding box center [588, 327] width 21 height 21
type input "[DATE]"
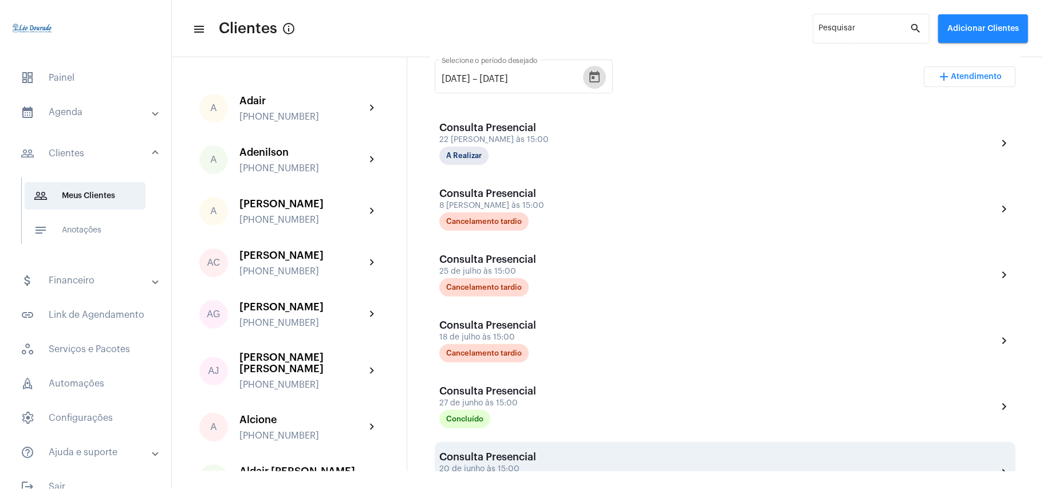
scroll to position [229, 0]
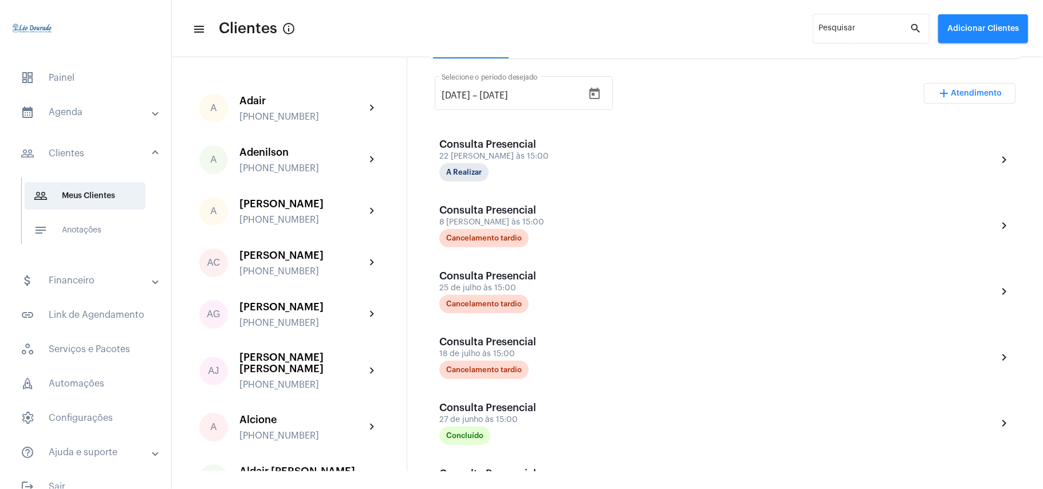
click at [78, 116] on mat-panel-title "calendar_month_outlined Agenda" at bounding box center [87, 112] width 132 height 14
click at [83, 154] on span "calendar_month_outlined Calendário" at bounding box center [85, 160] width 121 height 28
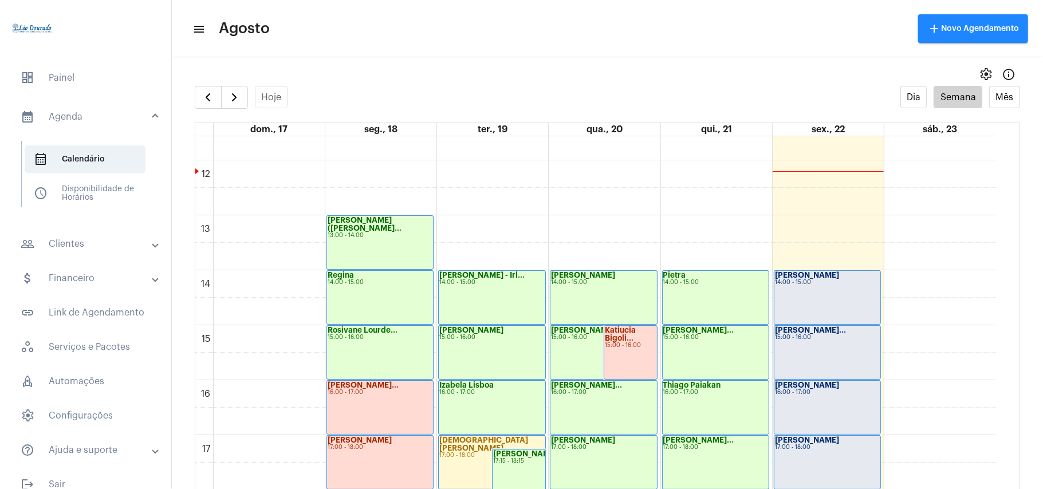
scroll to position [713, 0]
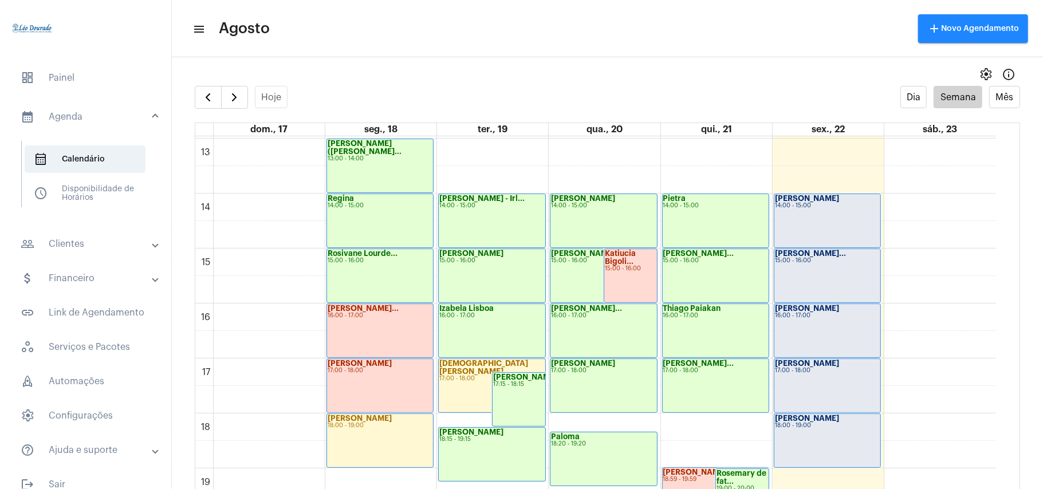
click at [80, 245] on mat-panel-title "people_outline Clientes" at bounding box center [87, 244] width 132 height 14
click at [80, 245] on mat-expansion-panel "people_outline Clientes people_outline Meus Clientes notes Anotações" at bounding box center [89, 244] width 164 height 28
click at [84, 191] on span "people_outline Meus Clientes" at bounding box center [85, 196] width 121 height 28
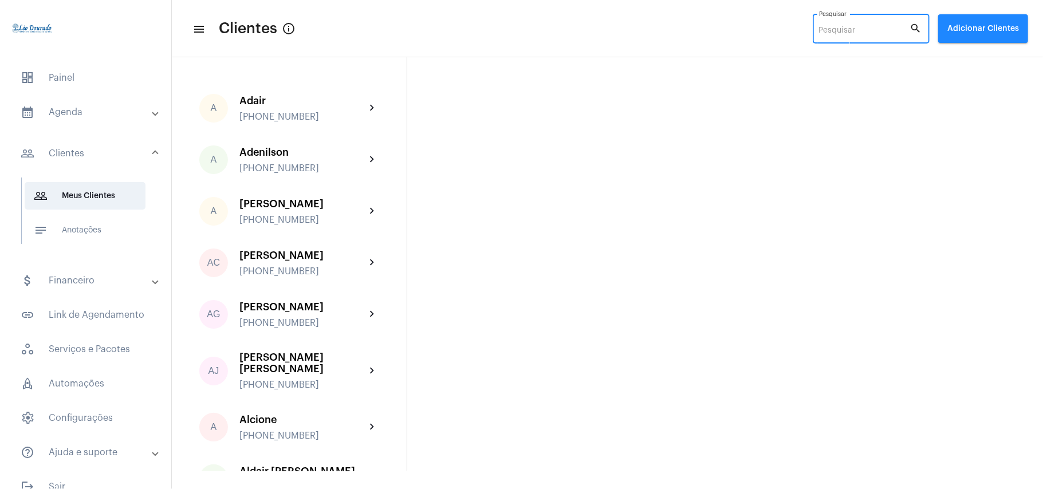
click at [850, 30] on input "Pesquisar" at bounding box center [864, 30] width 91 height 9
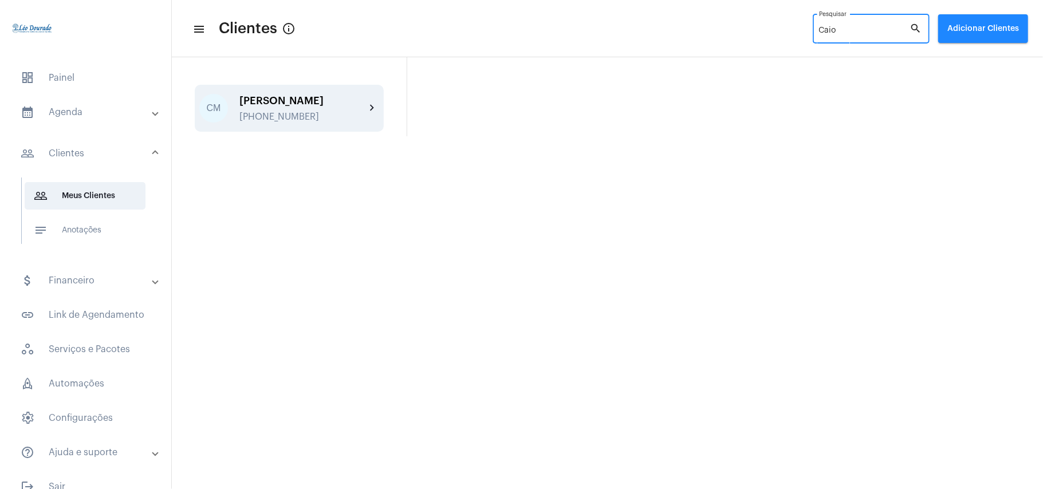
type input "Caio"
click at [322, 115] on div "[PHONE_NUMBER]" at bounding box center [303, 117] width 126 height 10
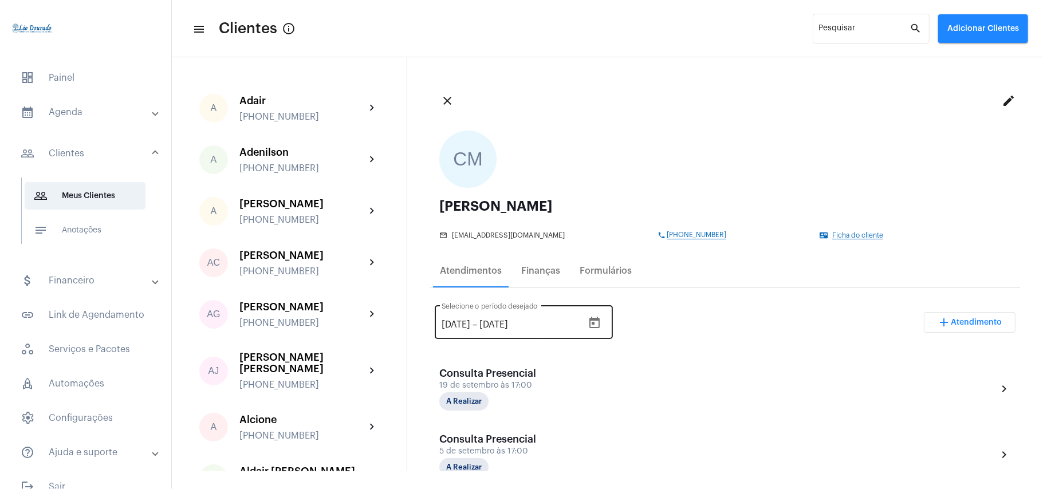
click at [602, 324] on icon "Open calendar" at bounding box center [595, 323] width 14 height 14
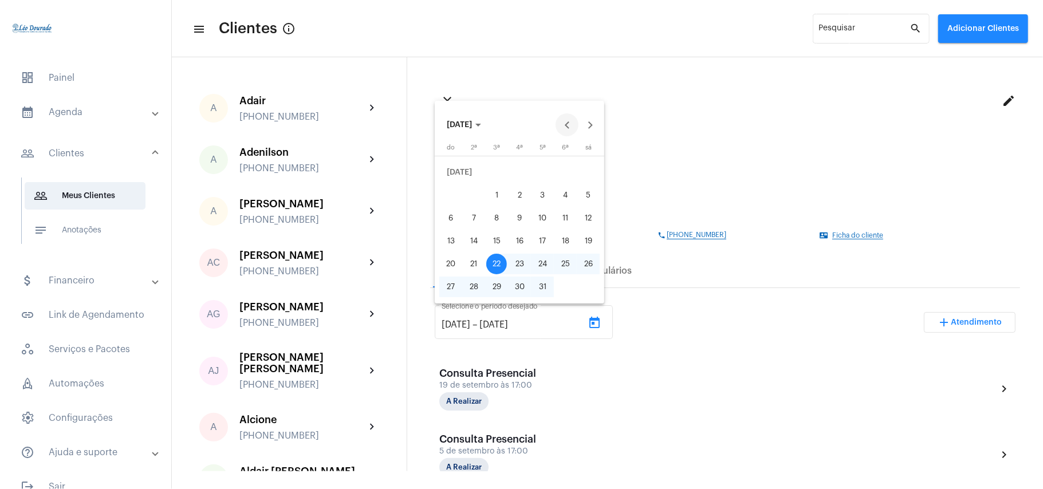
click at [572, 124] on button "Previous month" at bounding box center [567, 124] width 23 height 23
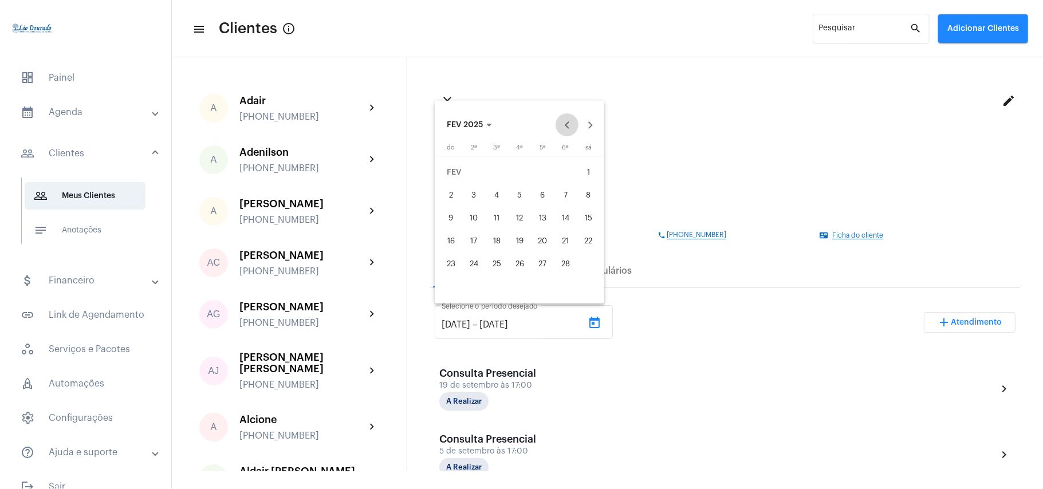
click at [572, 124] on button "Previous month" at bounding box center [567, 124] width 23 height 23
click at [514, 172] on div "1" at bounding box center [519, 172] width 21 height 21
type input "[DATE]"
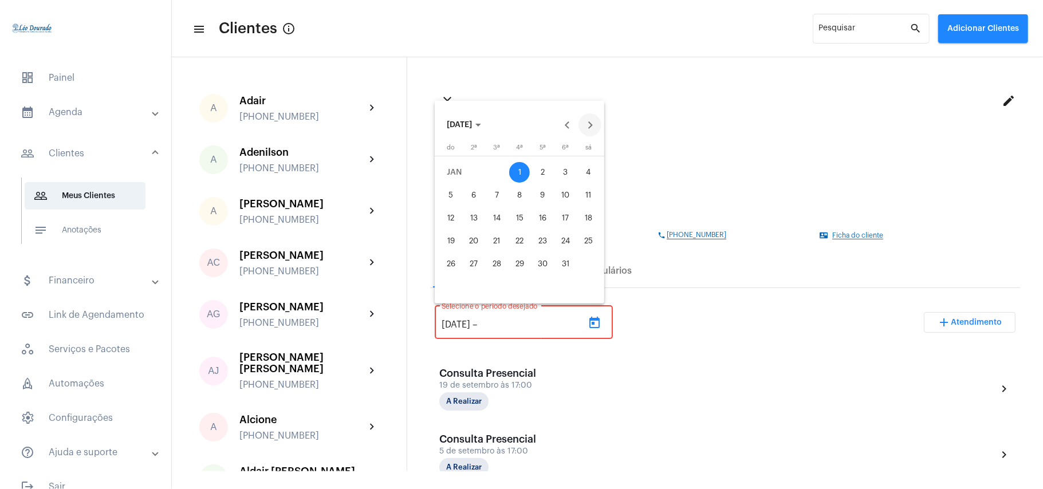
click at [595, 124] on button "Next month" at bounding box center [590, 124] width 23 height 23
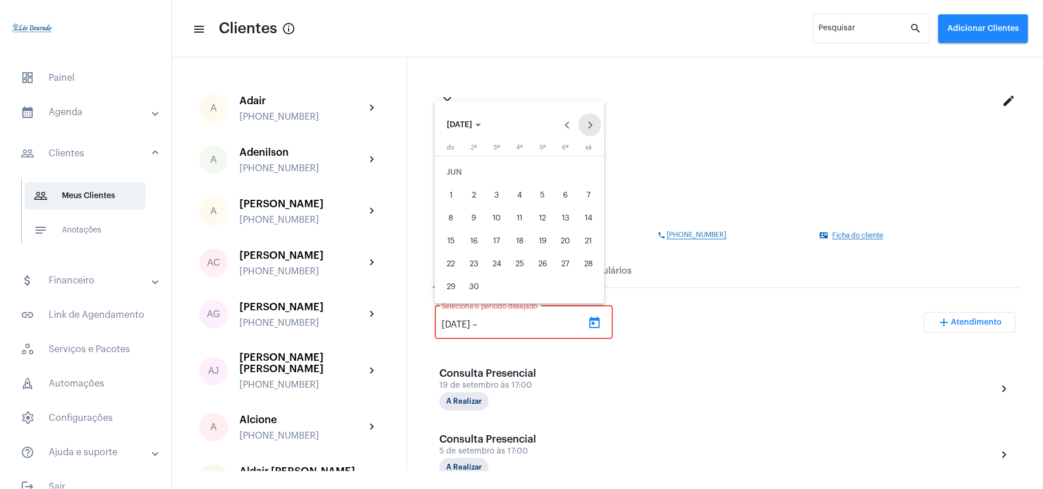
click at [595, 124] on button "Next month" at bounding box center [590, 124] width 23 height 23
click at [588, 238] on div "23" at bounding box center [588, 241] width 21 height 21
type input "[DATE]"
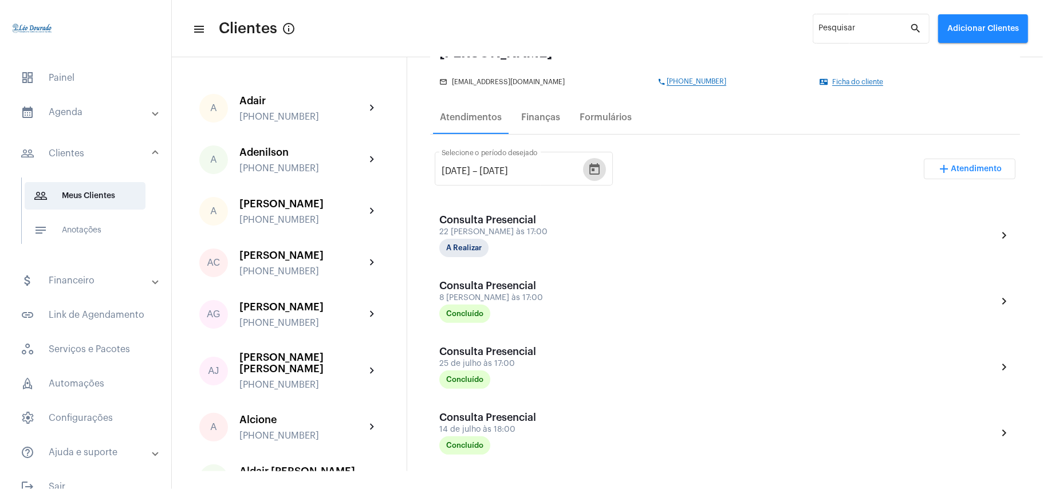
scroll to position [152, 0]
click at [869, 23] on div "Pesquisar" at bounding box center [864, 28] width 91 height 32
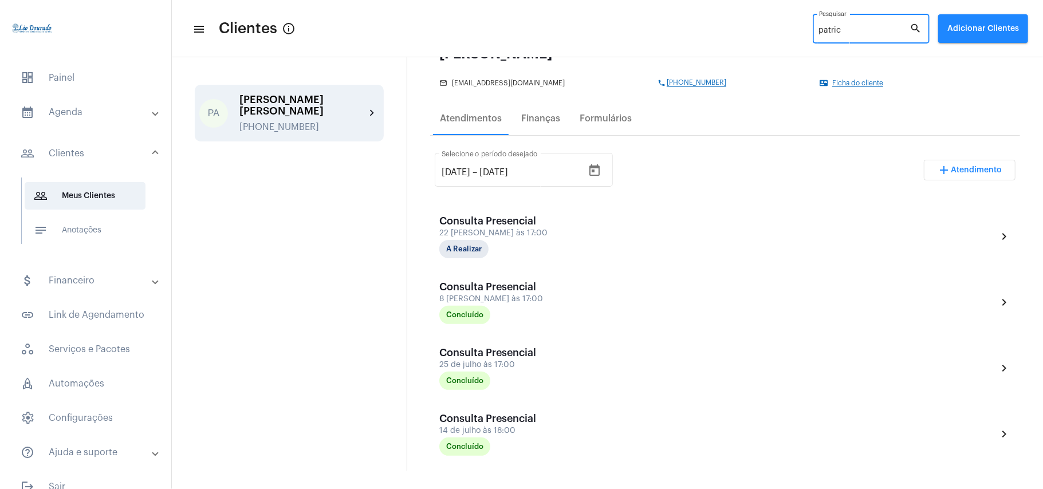
type input "patric"
click at [289, 95] on div "[PERSON_NAME] [PERSON_NAME]" at bounding box center [303, 105] width 126 height 23
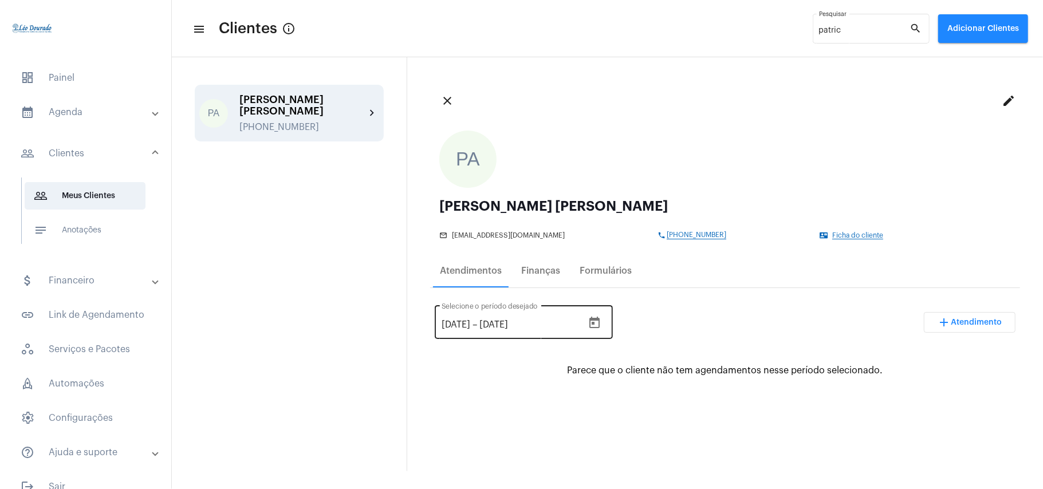
click at [602, 325] on icon "Open calendar" at bounding box center [595, 323] width 14 height 14
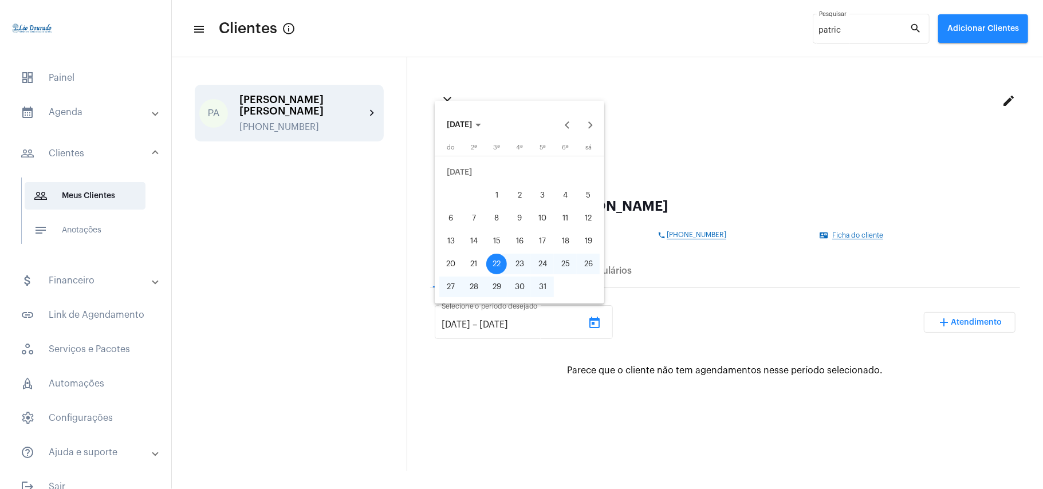
click at [499, 194] on div "1" at bounding box center [496, 195] width 21 height 21
type input "[DATE]"
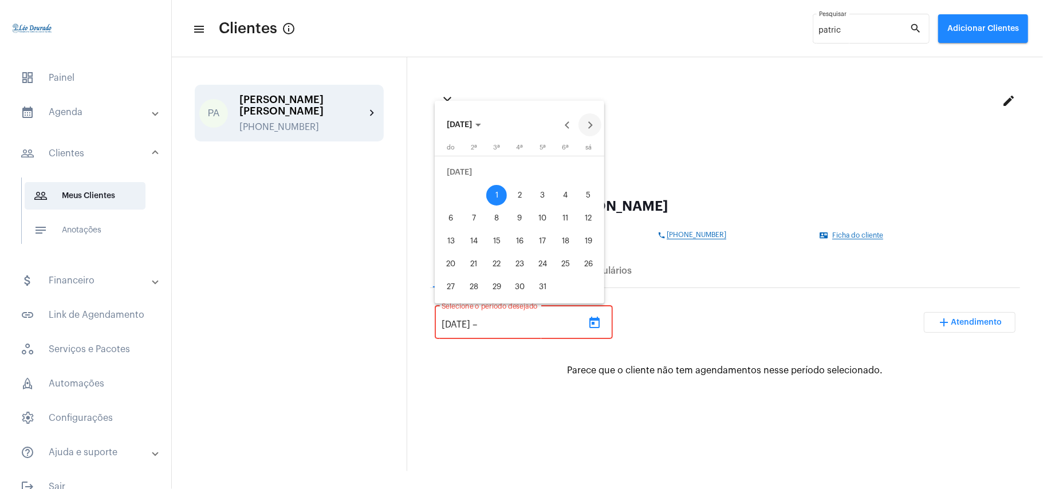
click at [591, 128] on button "Next month" at bounding box center [590, 124] width 23 height 23
click at [568, 126] on button "Previous month" at bounding box center [567, 124] width 23 height 23
click at [586, 242] on div "23" at bounding box center [588, 241] width 21 height 21
type input "[DATE]"
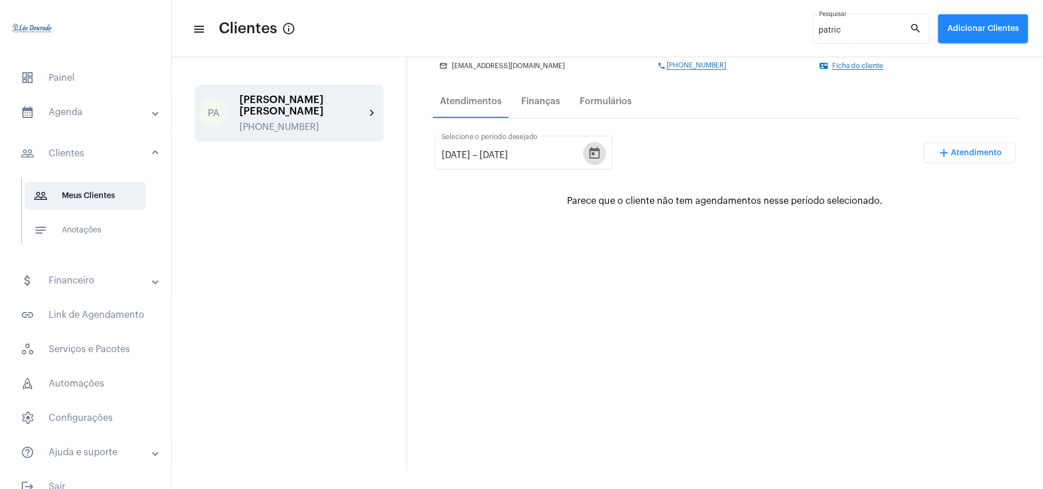
scroll to position [152, 0]
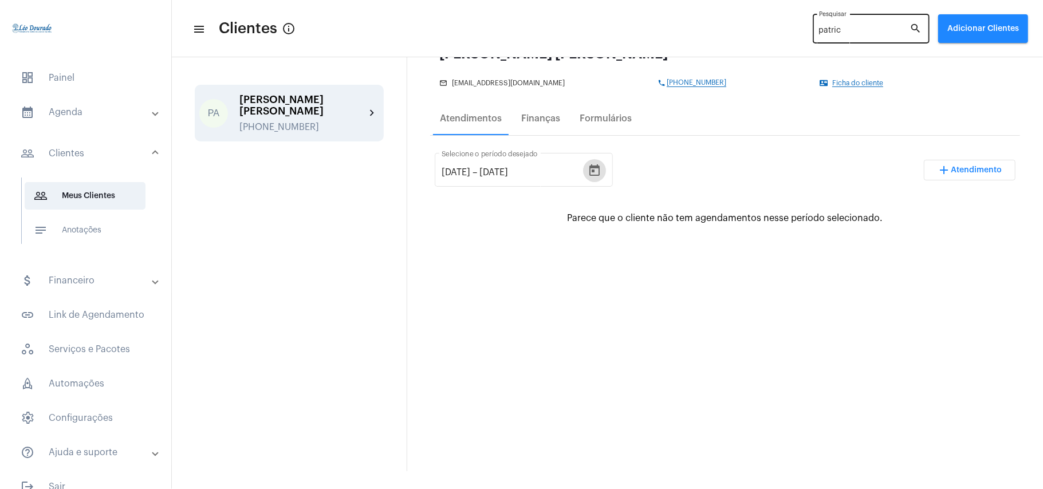
click at [865, 28] on input "patric" at bounding box center [864, 30] width 91 height 9
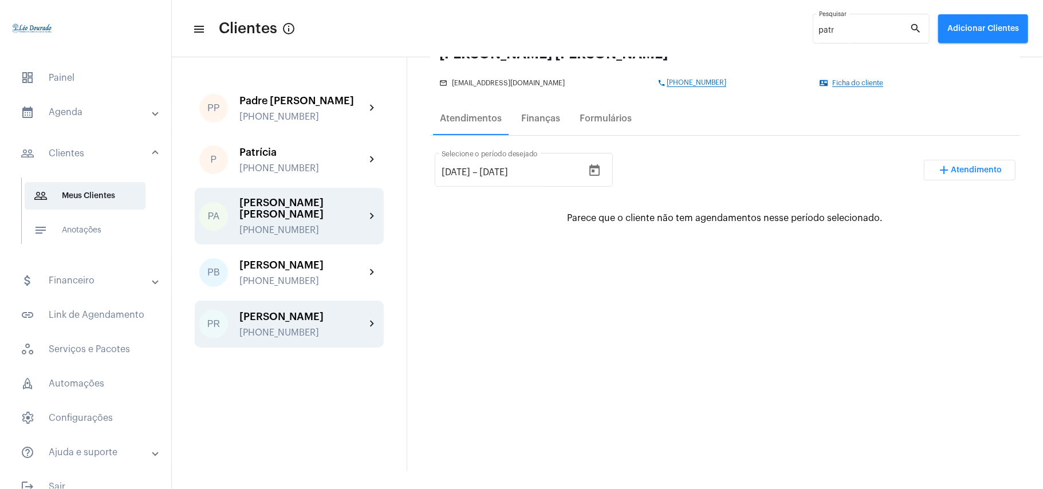
click at [297, 319] on div "[PERSON_NAME]" at bounding box center [303, 316] width 126 height 11
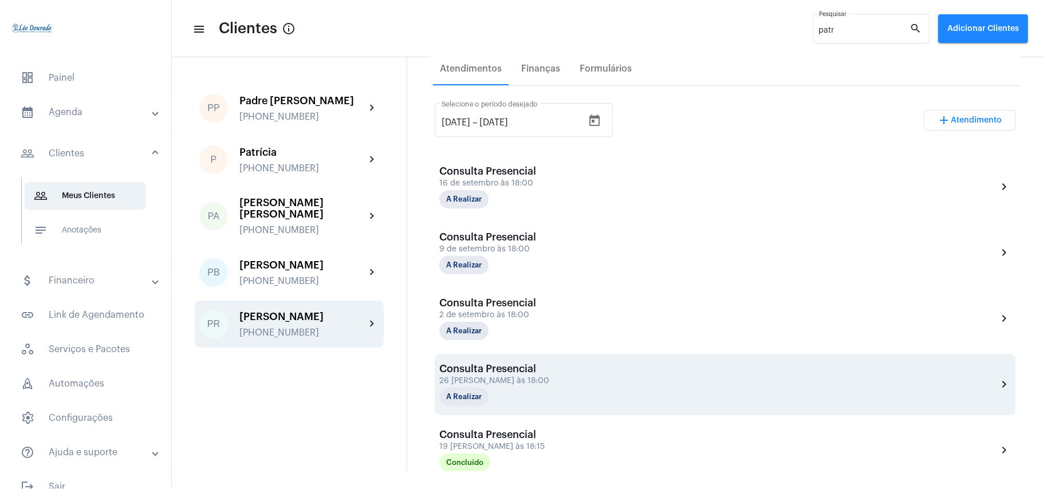
scroll to position [229, 0]
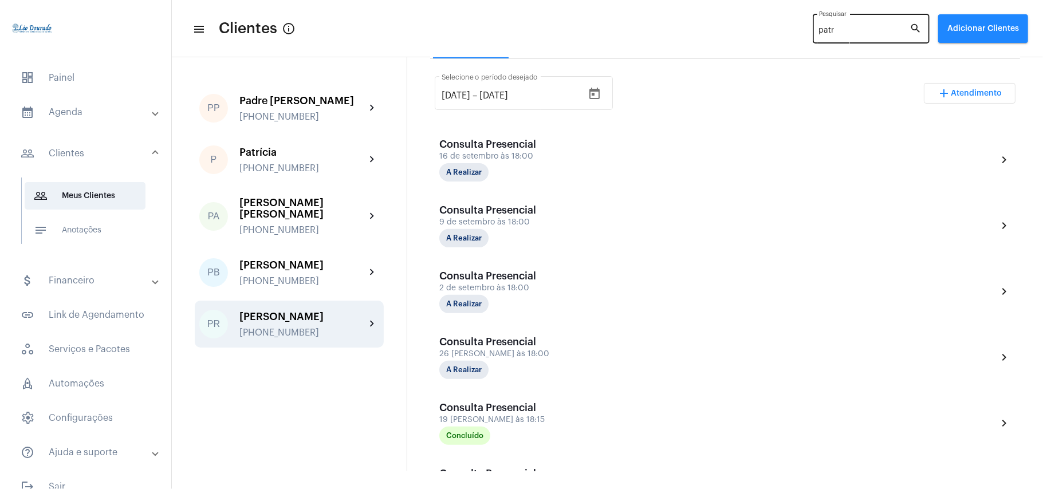
click at [862, 34] on input "patr" at bounding box center [864, 30] width 91 height 9
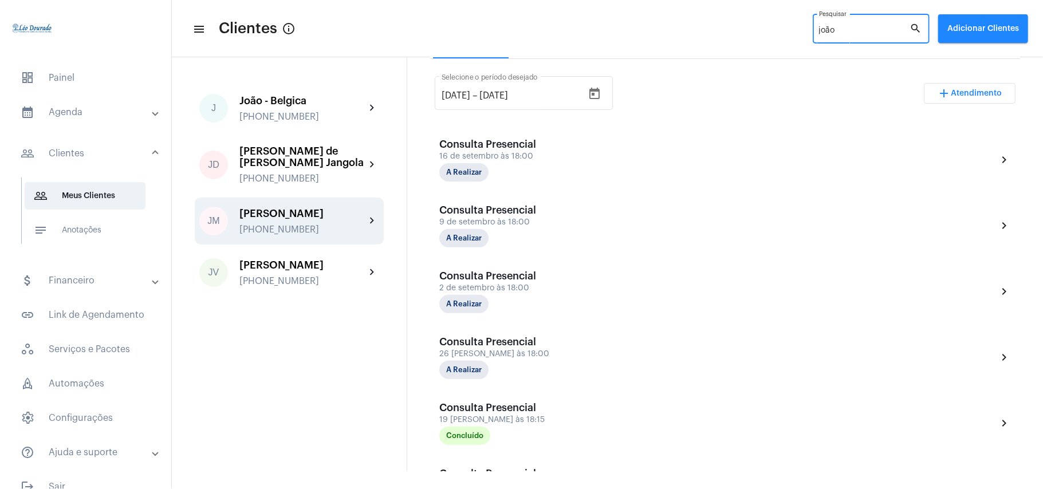
type input "joão"
click at [271, 208] on div "[PERSON_NAME]" at bounding box center [303, 213] width 126 height 11
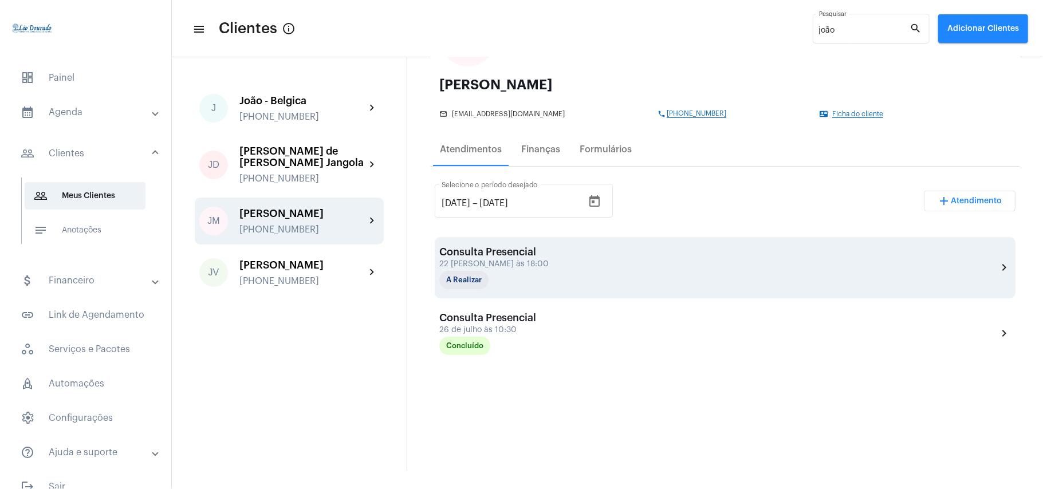
scroll to position [108, 0]
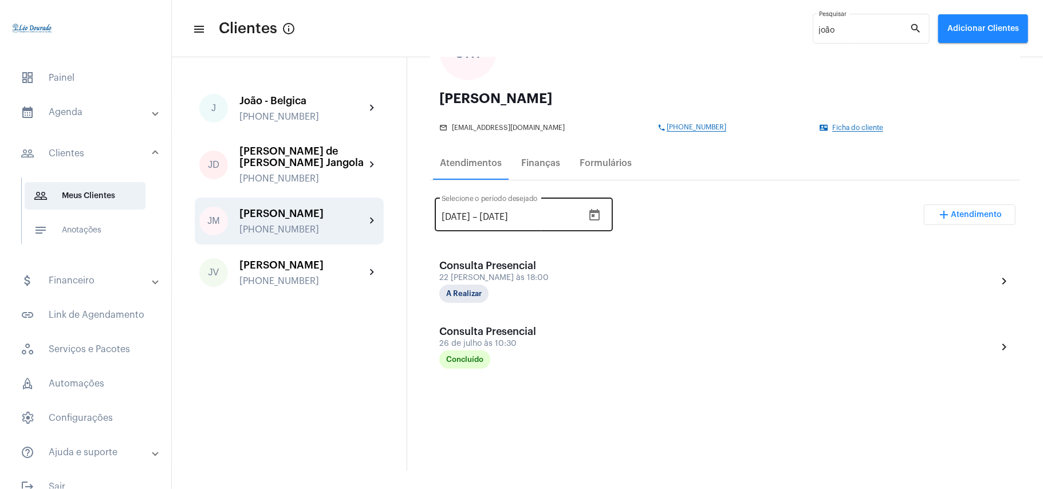
click at [600, 217] on icon "Open calendar" at bounding box center [595, 214] width 10 height 11
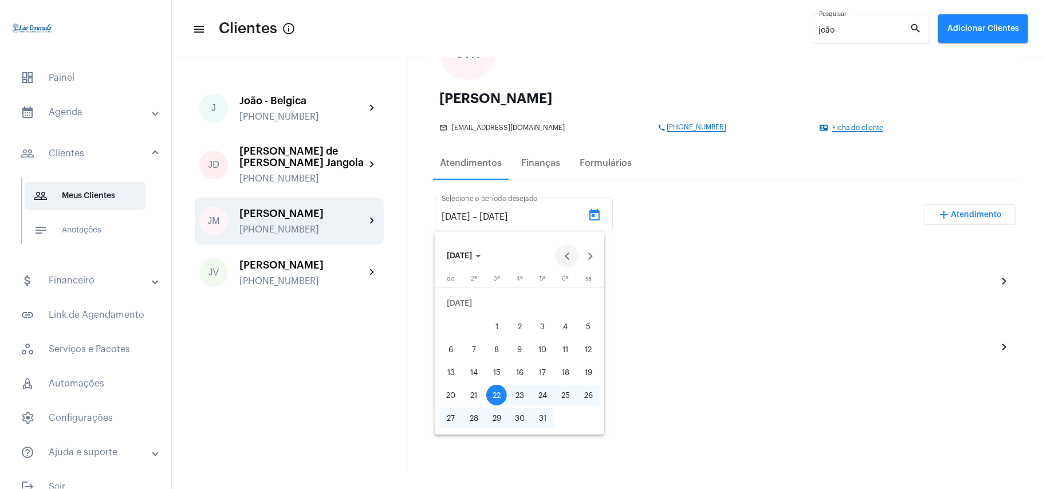
click at [567, 259] on button "Previous month" at bounding box center [567, 256] width 23 height 23
click at [489, 327] on div "1" at bounding box center [496, 326] width 21 height 21
type input "[DATE]"
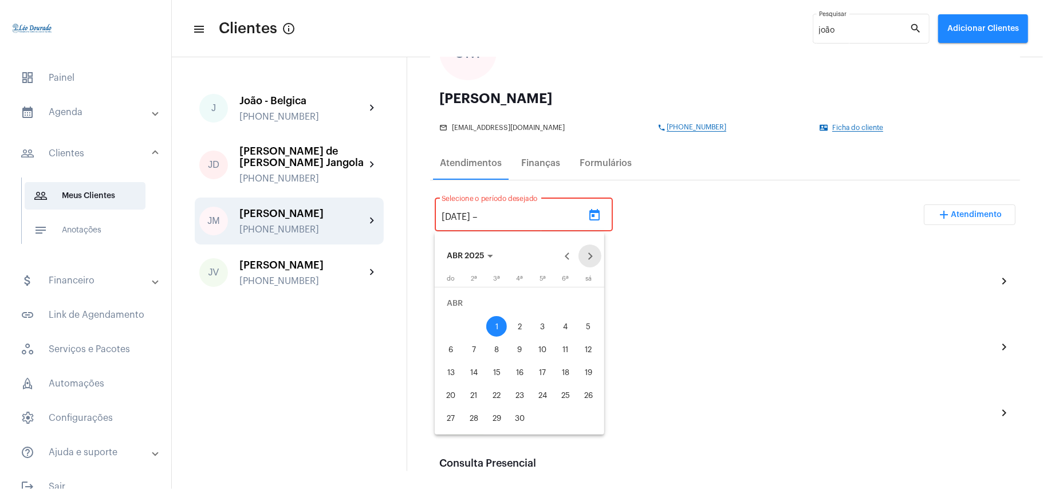
click at [592, 260] on button "Next month" at bounding box center [590, 256] width 23 height 23
click at [588, 376] on div "23" at bounding box center [588, 372] width 21 height 21
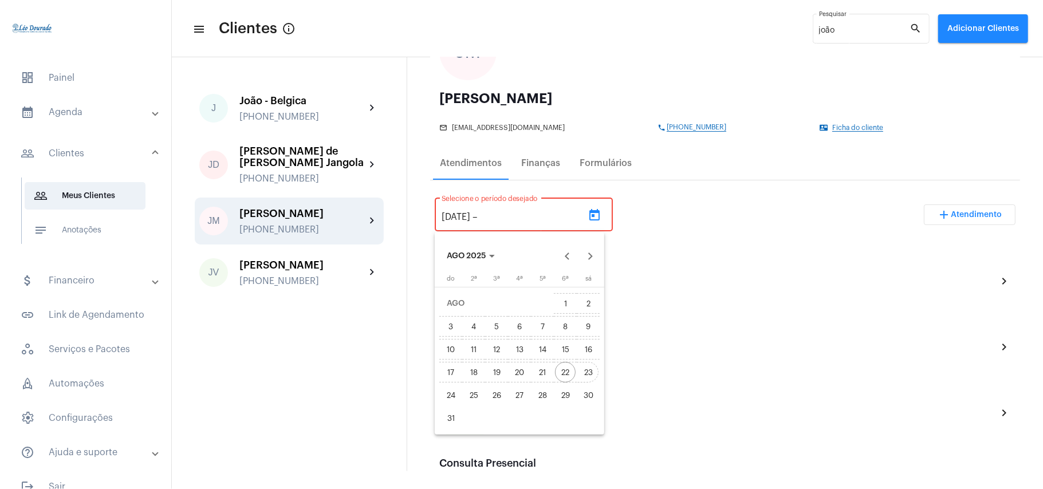
type input "[DATE]"
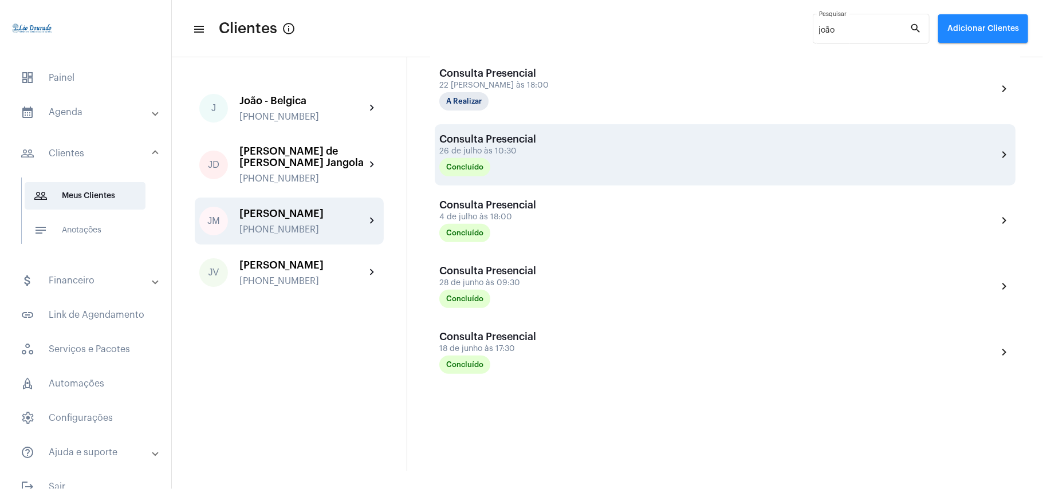
scroll to position [306, 0]
